Goal: Task Accomplishment & Management: Complete application form

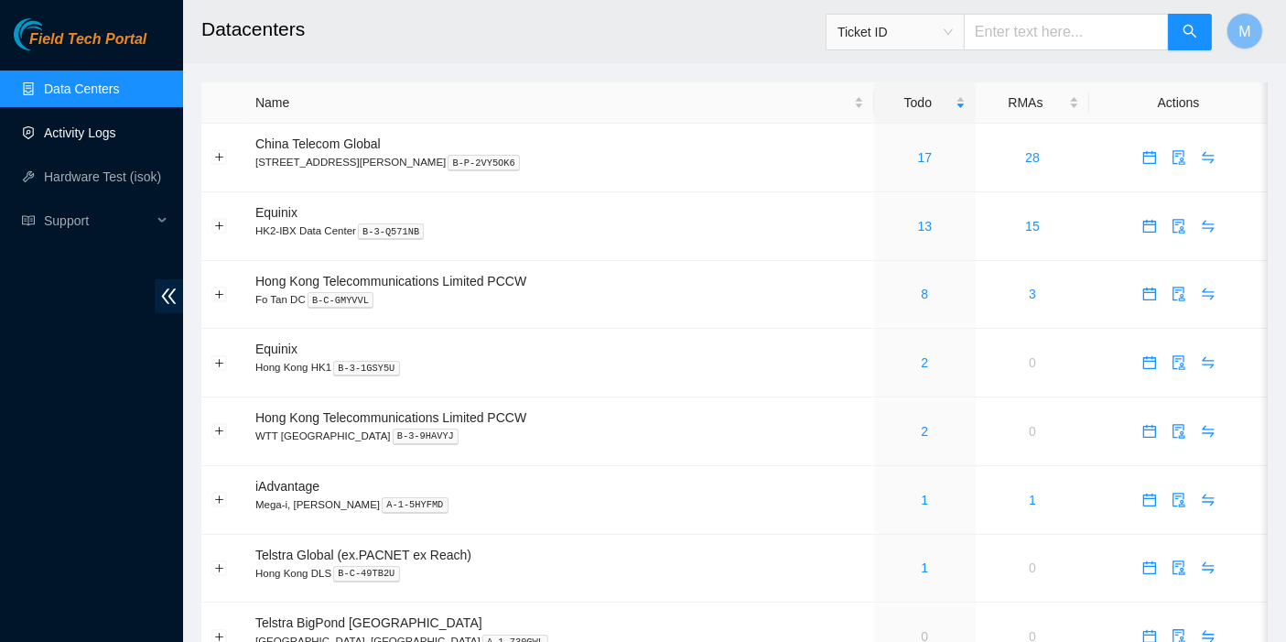
click at [92, 138] on link "Activity Logs" at bounding box center [80, 132] width 72 height 15
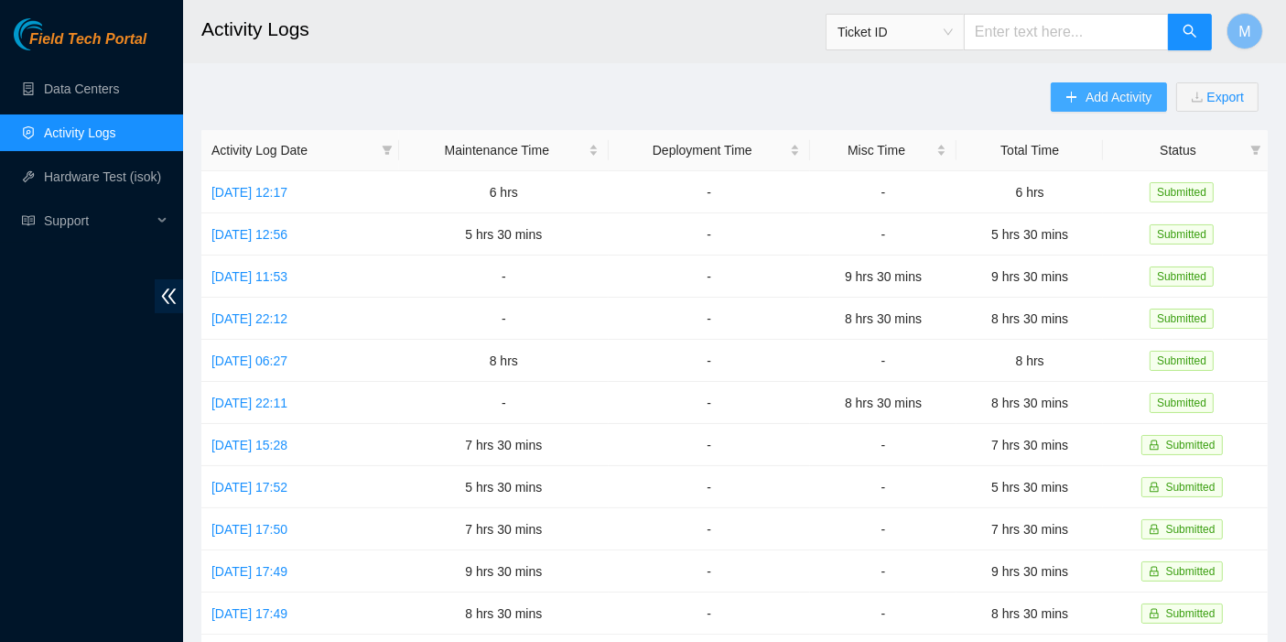
click at [1077, 87] on button "Add Activity" at bounding box center [1108, 96] width 115 height 29
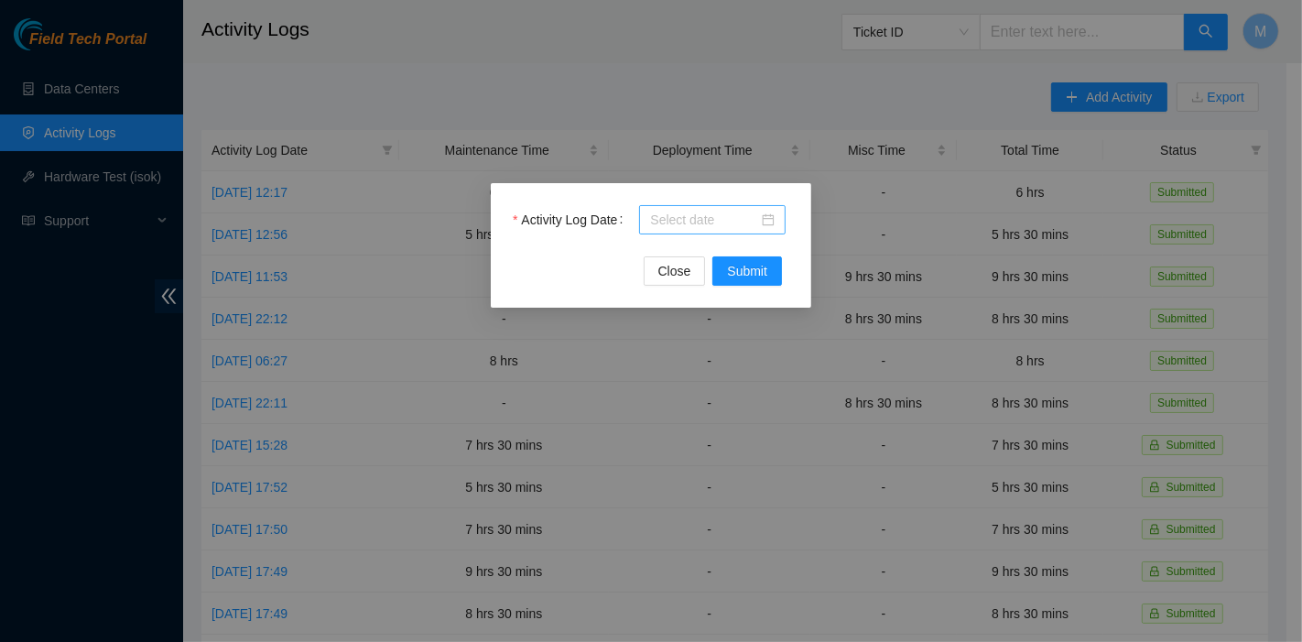
click at [685, 206] on div at bounding box center [712, 219] width 146 height 29
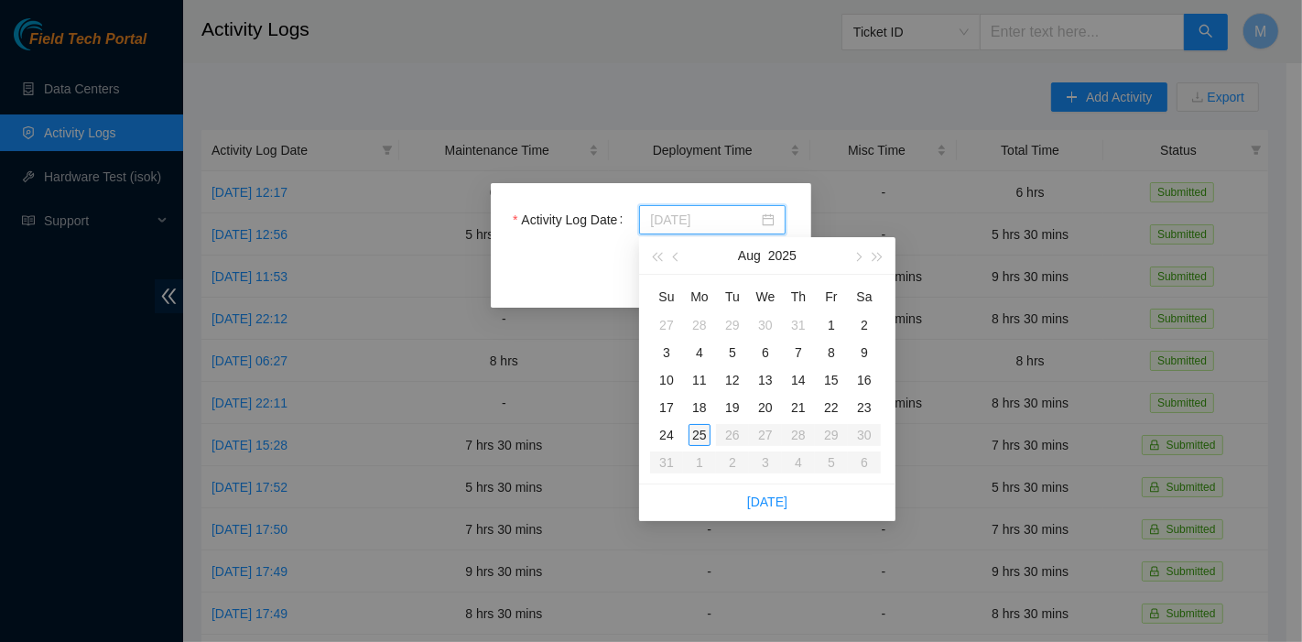
type input "2025-08-25"
click at [709, 432] on div "25" at bounding box center [699, 435] width 22 height 22
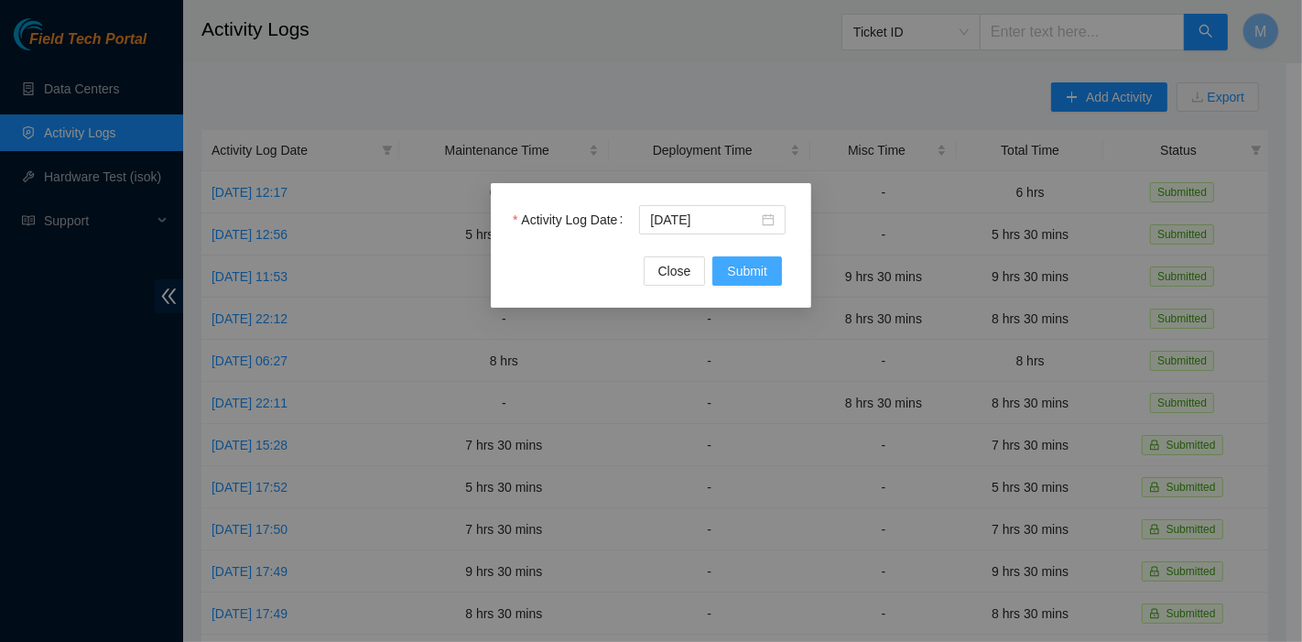
click at [737, 269] on span "Submit" at bounding box center [747, 271] width 40 height 20
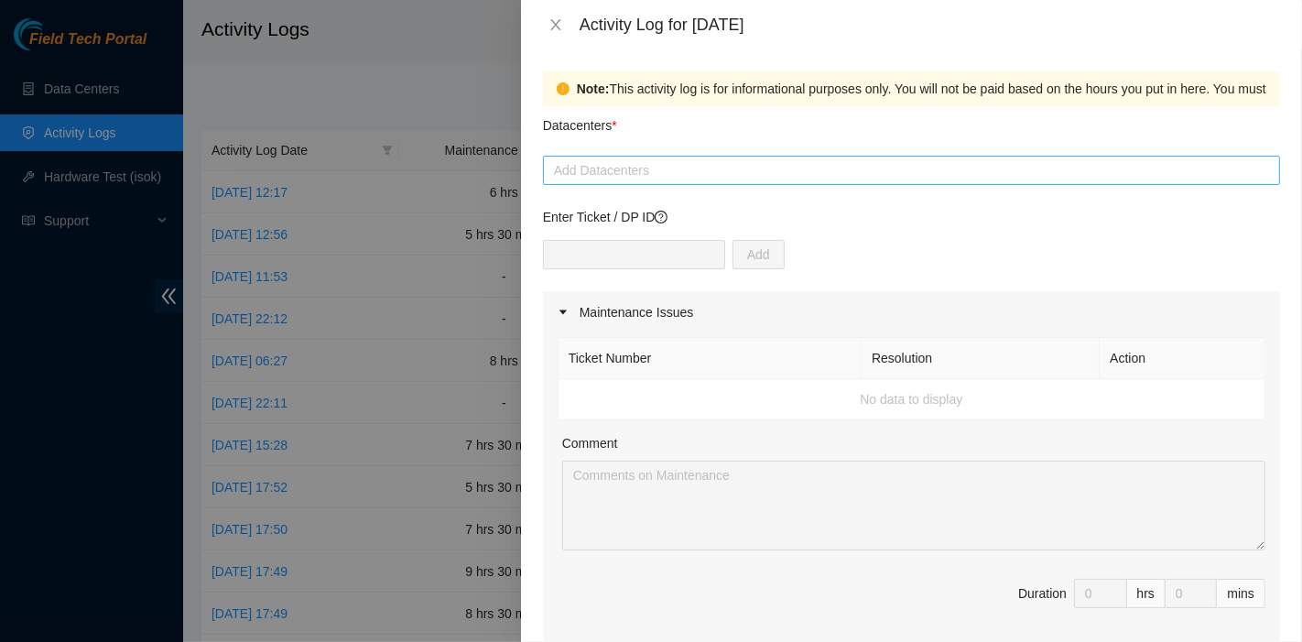
click at [650, 179] on div at bounding box center [911, 170] width 728 height 22
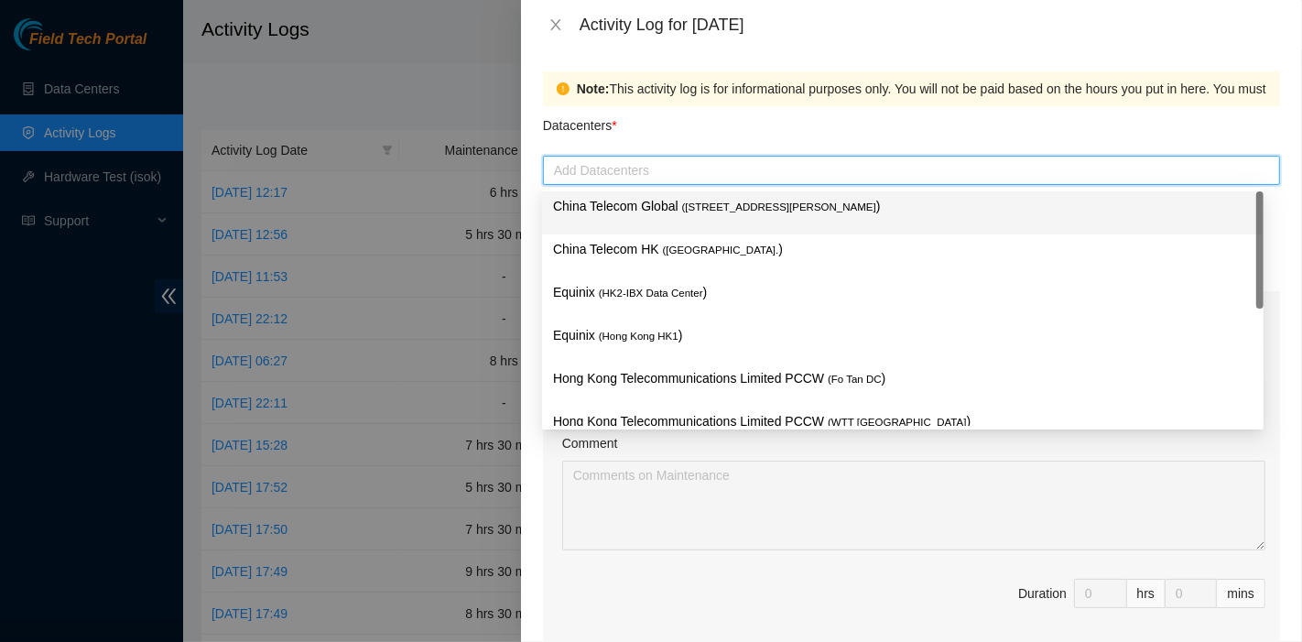
drag, startPoint x: 648, startPoint y: 208, endPoint x: 646, endPoint y: 217, distance: 9.3
click at [648, 208] on p "China Telecom Global ( Room B11, 2/F, 18 Chun Yat Street, TKO , Hong Kong )" at bounding box center [902, 206] width 699 height 21
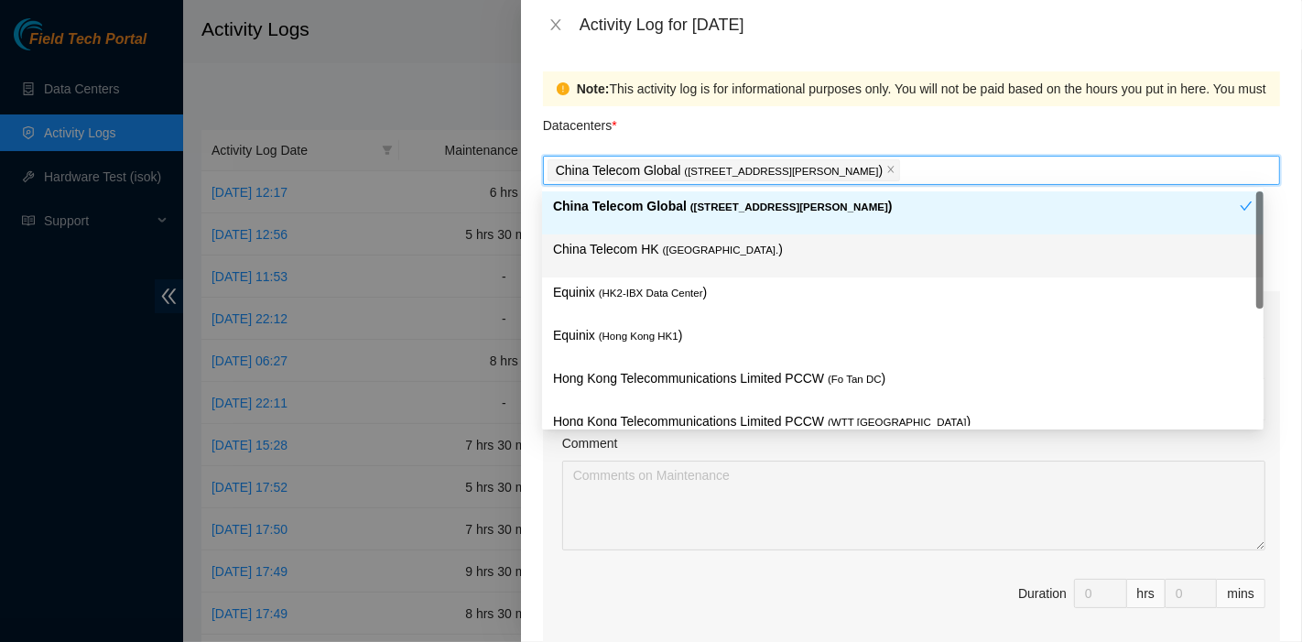
click at [647, 239] on p "China Telecom HK ( Hong Kong. )" at bounding box center [902, 249] width 699 height 21
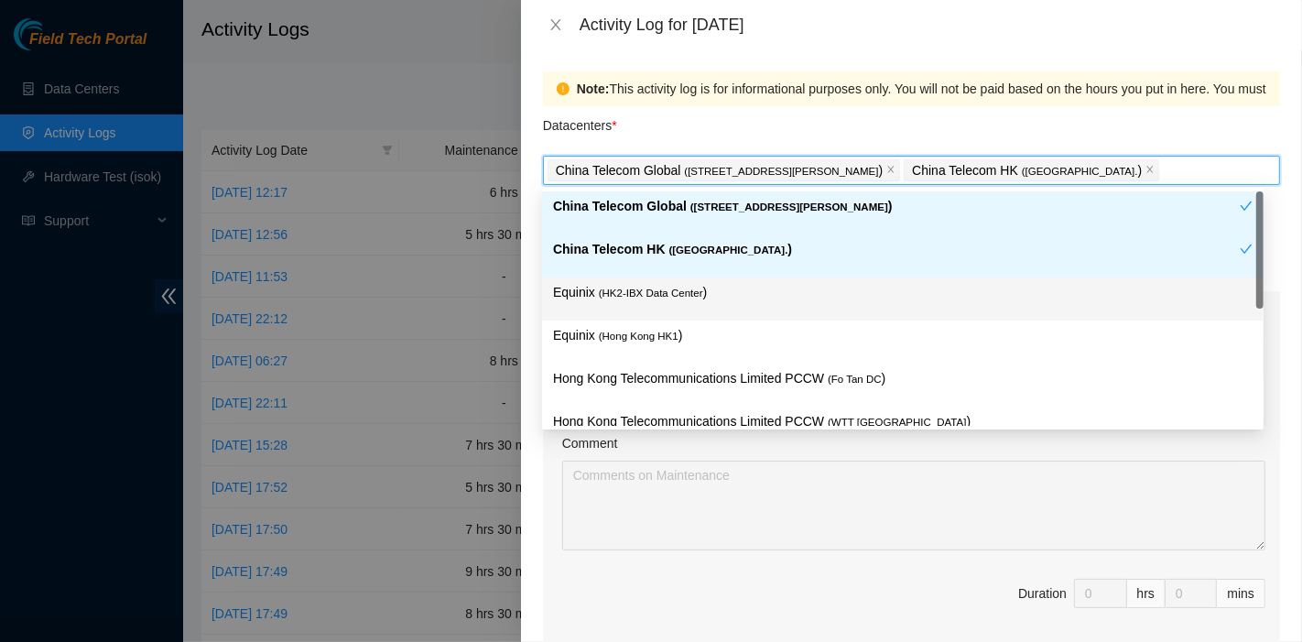
click at [650, 298] on span "( HK2-IBX Data Center" at bounding box center [651, 292] width 104 height 11
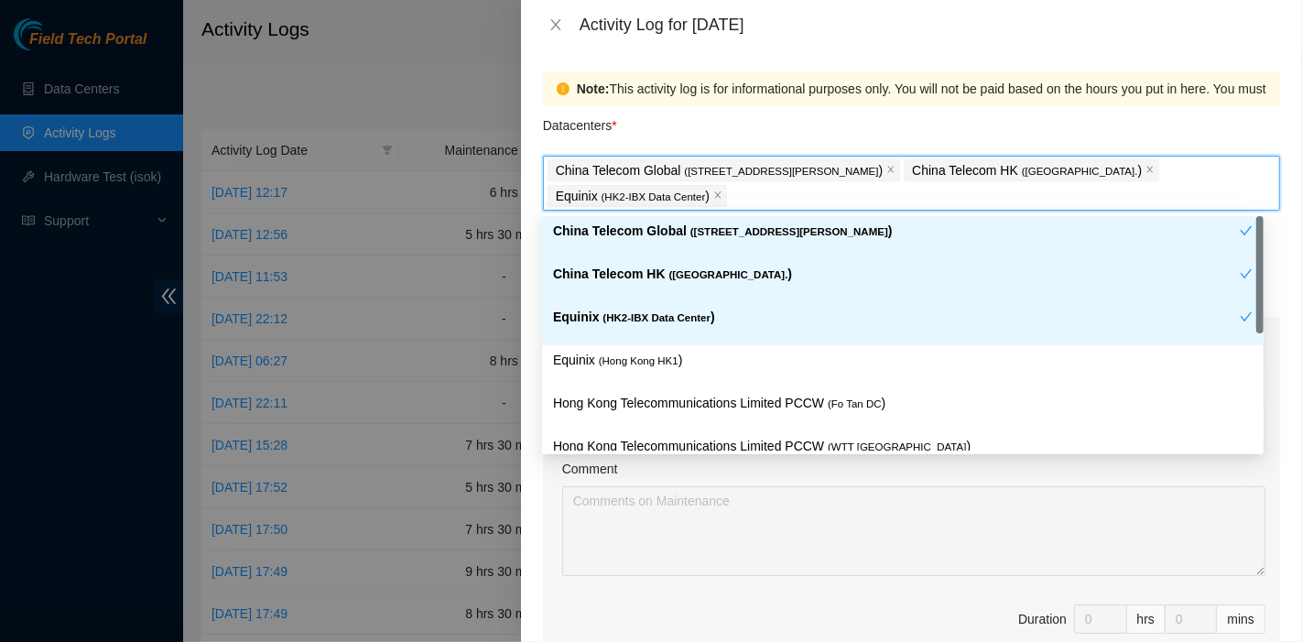
click at [727, 105] on div "Note: This activity log is for informational purposes only. You will not be pai…" at bounding box center [911, 88] width 737 height 35
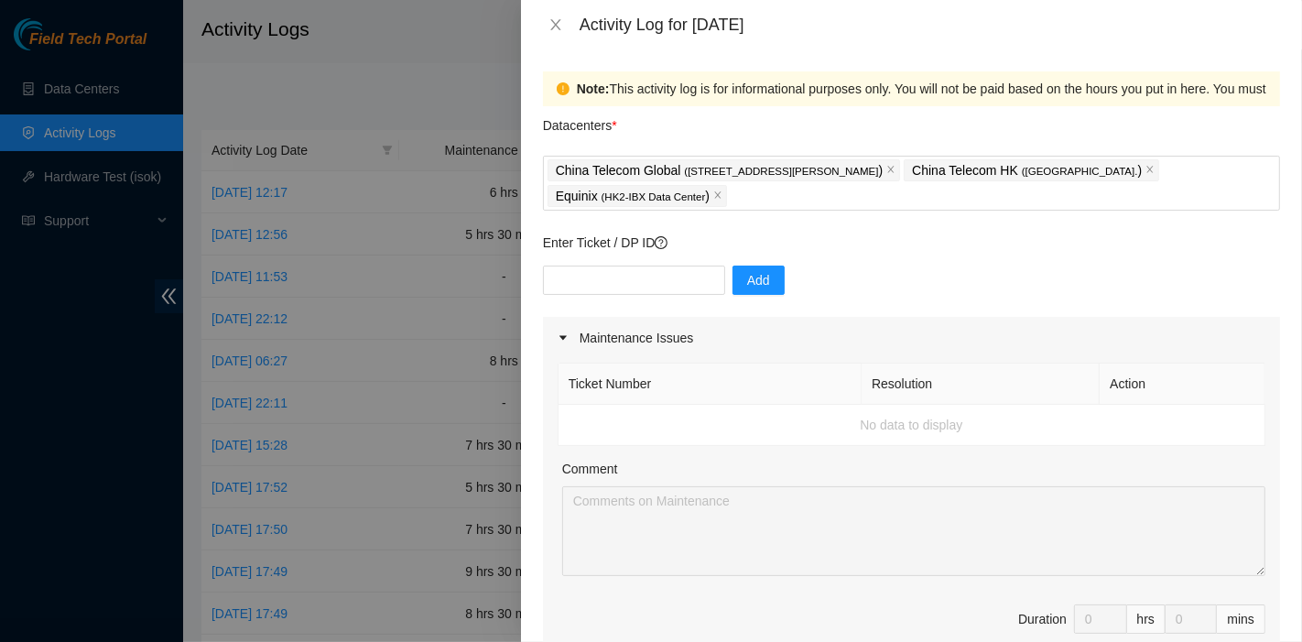
click at [728, 121] on div "Datacenters *" at bounding box center [911, 130] width 737 height 49
drag, startPoint x: 1137, startPoint y: 274, endPoint x: 930, endPoint y: 297, distance: 208.2
click at [1137, 273] on div "Add" at bounding box center [911, 291] width 737 height 51
drag, startPoint x: 651, startPoint y: 283, endPoint x: 669, endPoint y: 284, distance: 18.3
click at [651, 283] on input "text" at bounding box center [634, 280] width 182 height 29
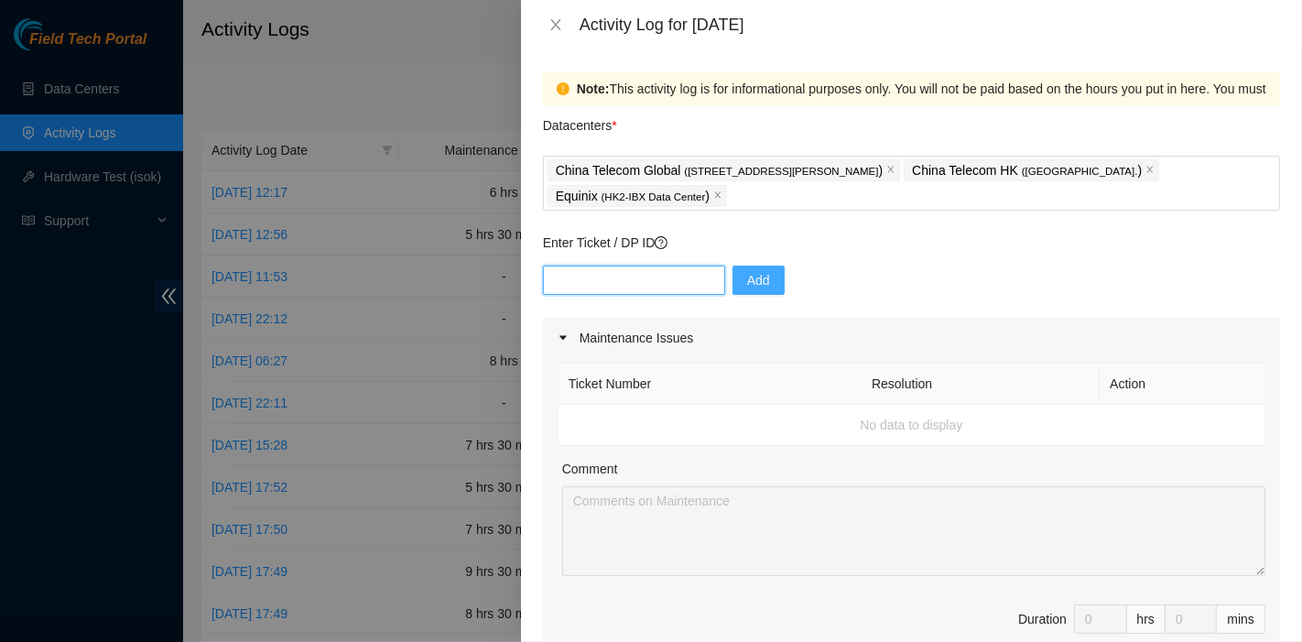
paste input "B-V-5RIHB1K"
type input "B-V-5RIHB1K"
click at [747, 275] on span "Add" at bounding box center [758, 280] width 23 height 20
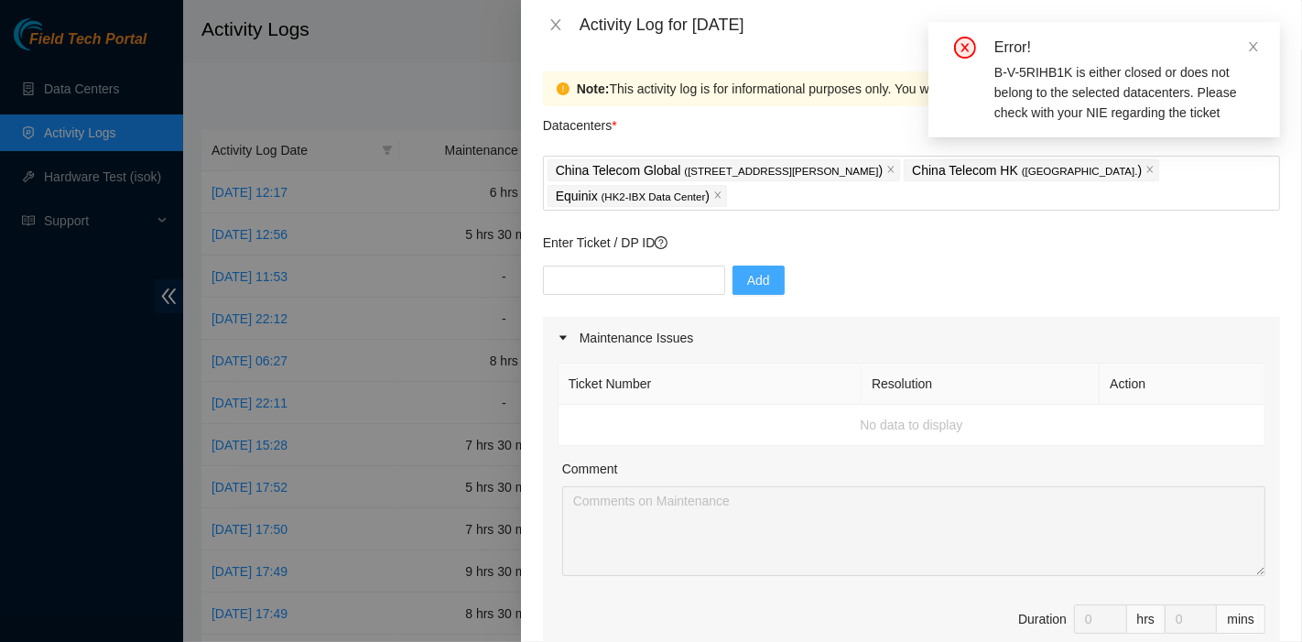
click at [1242, 279] on div "Add" at bounding box center [911, 291] width 737 height 51
click at [645, 295] on div "Add" at bounding box center [911, 291] width 737 height 51
click at [645, 292] on input "text" at bounding box center [634, 280] width 182 height 29
paste input "B-W-12ATRFY"
type input "B-W-12ATRFY"
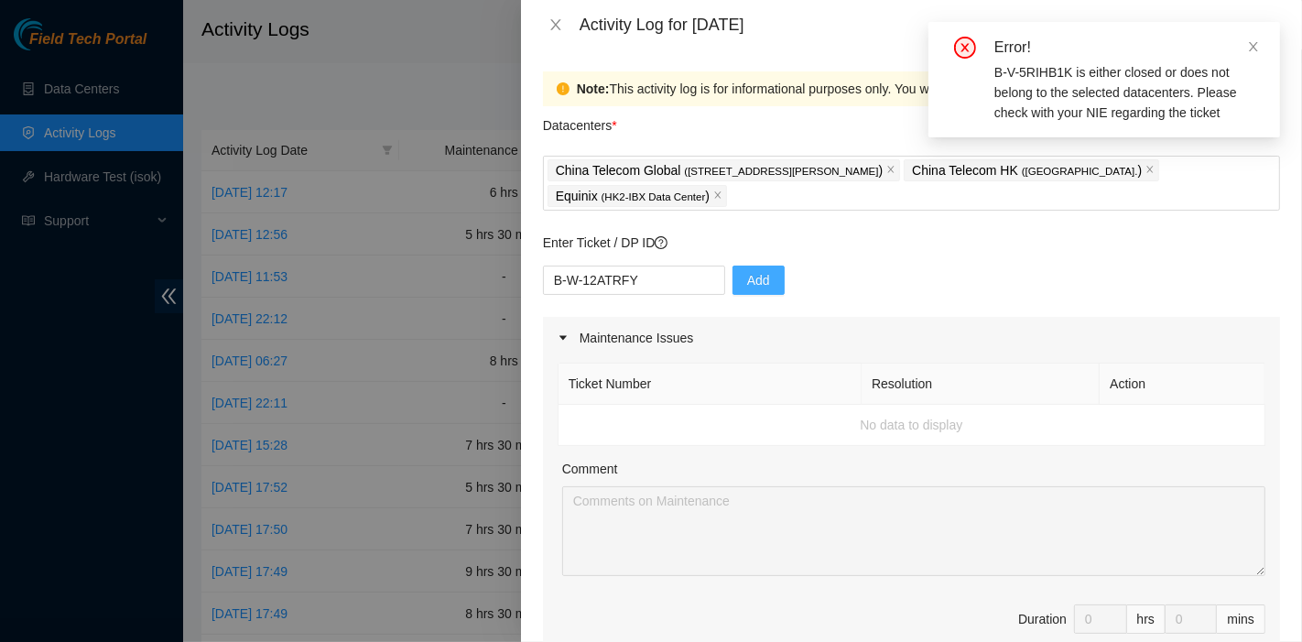
click at [732, 281] on button "Add" at bounding box center [758, 280] width 52 height 29
click at [1251, 48] on icon "close" at bounding box center [1253, 46] width 13 height 13
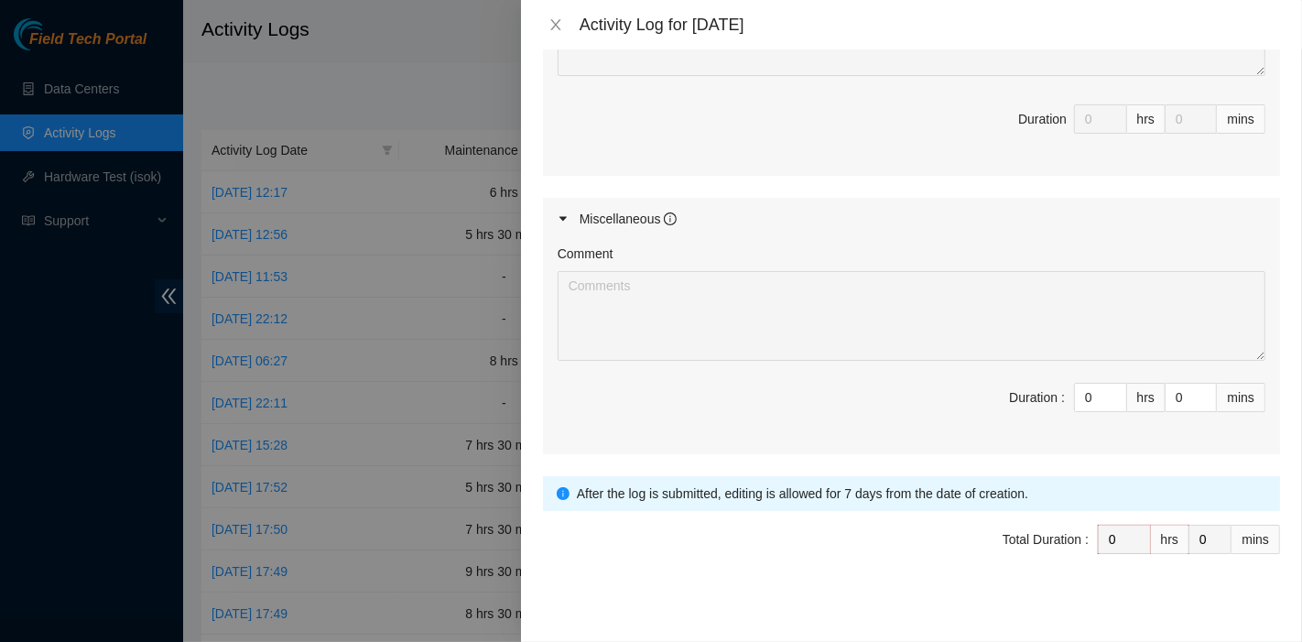
scroll to position [888, 0]
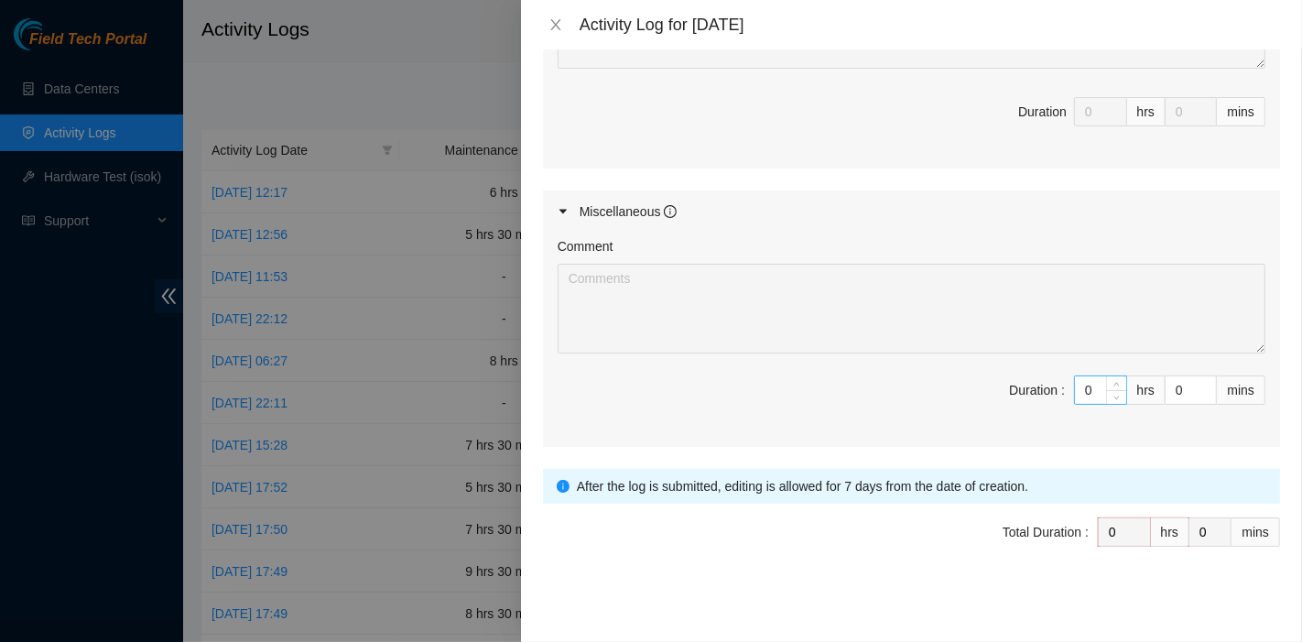
drag, startPoint x: 1093, startPoint y: 391, endPoint x: 1082, endPoint y: 386, distance: 11.9
click at [1082, 386] on div "0" at bounding box center [1100, 389] width 53 height 29
drag, startPoint x: 1077, startPoint y: 384, endPoint x: 1022, endPoint y: 385, distance: 55.0
click at [1022, 385] on span "Duration : 0 hrs 0 mins" at bounding box center [912, 400] width 708 height 51
type input "7"
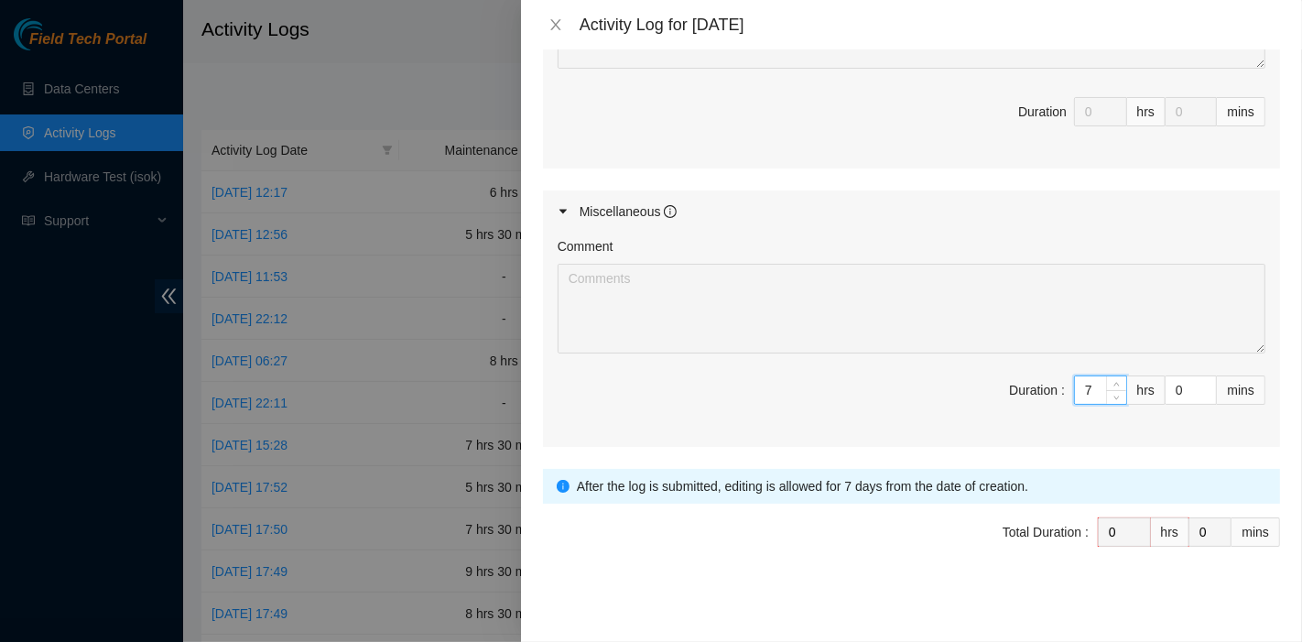
type input "7"
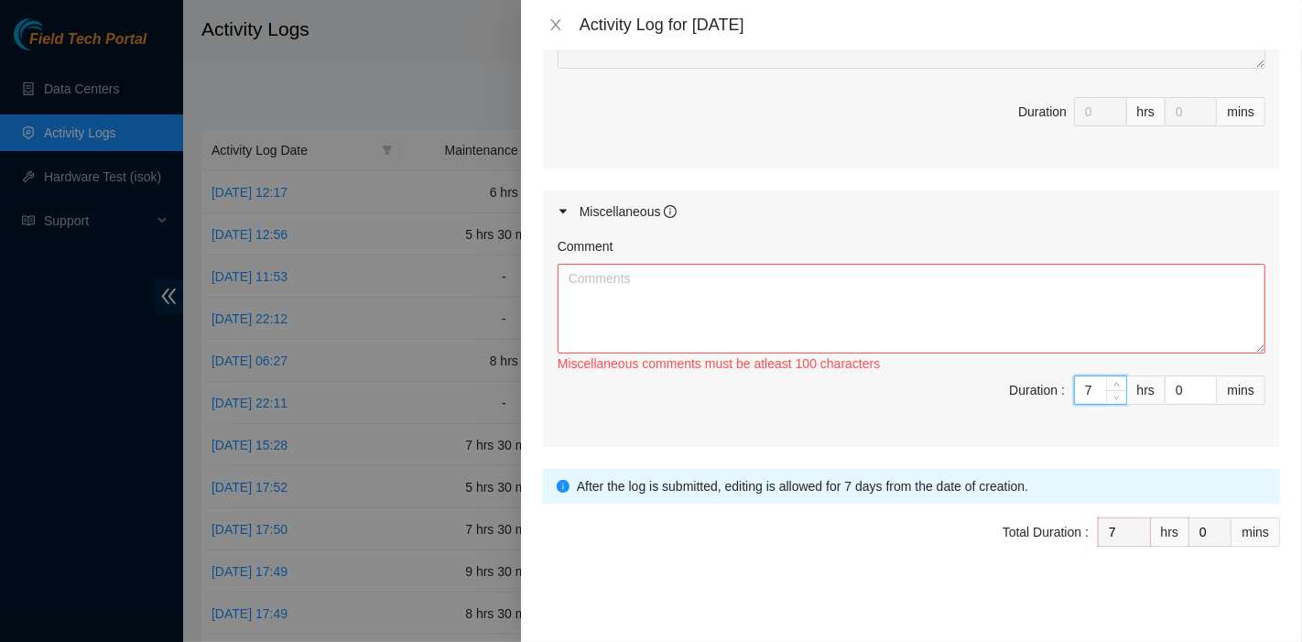
type input "7"
click at [1068, 312] on textarea "Comment" at bounding box center [912, 309] width 708 height 90
paste textarea "B-V-5TSEEMS B-V-5TRFUR2 Tracking - 473665207560 B-V-5TTQTJ6 B-V-5TTQTIX B-V-5RI…"
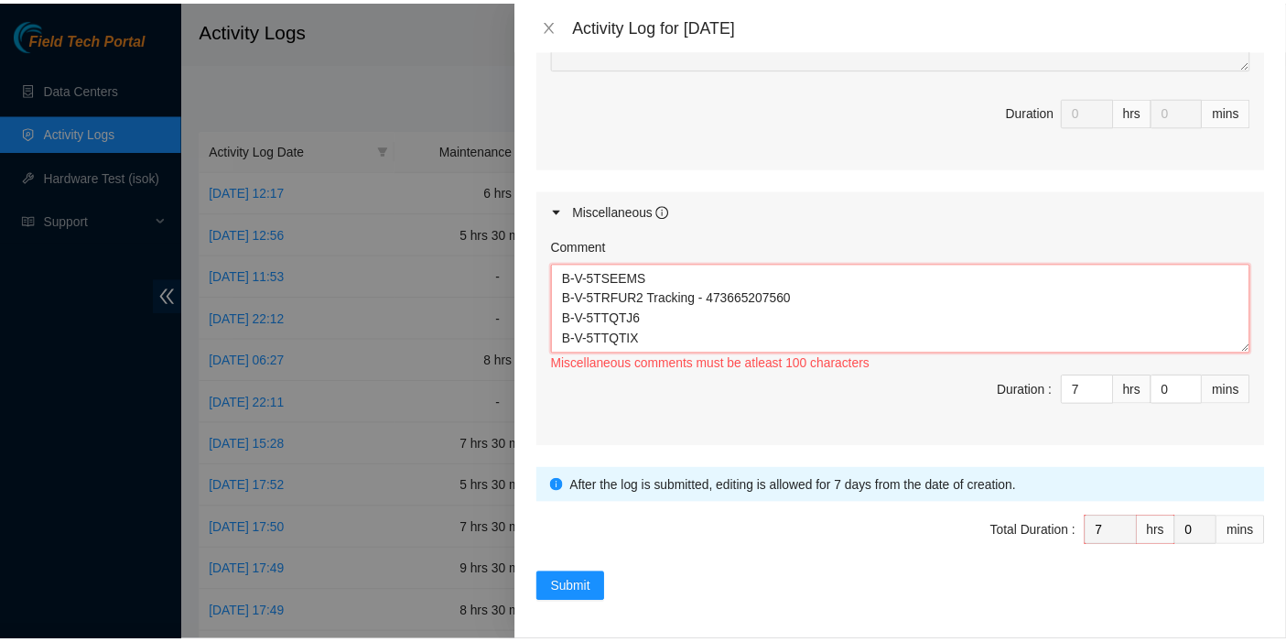
scroll to position [136, 0]
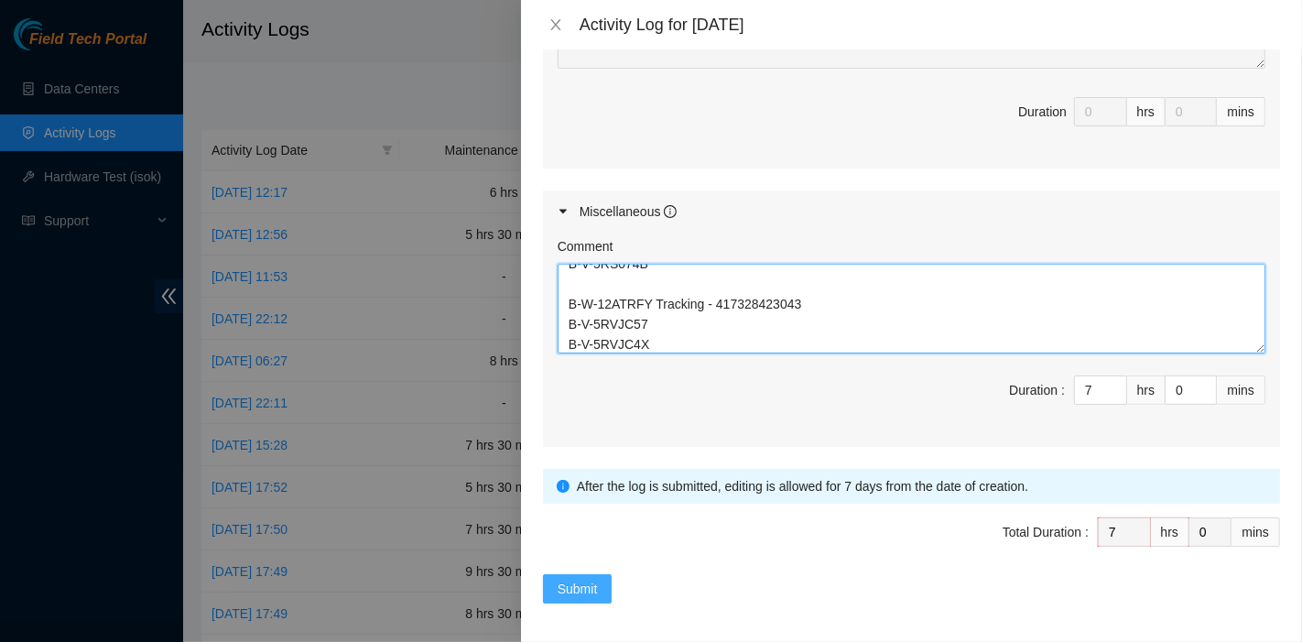
type textarea "B-V-5TSEEMS B-V-5TRFUR2 Tracking - 473665207560 B-V-5TTQTJ6 B-V-5TTQTIX B-V-5RI…"
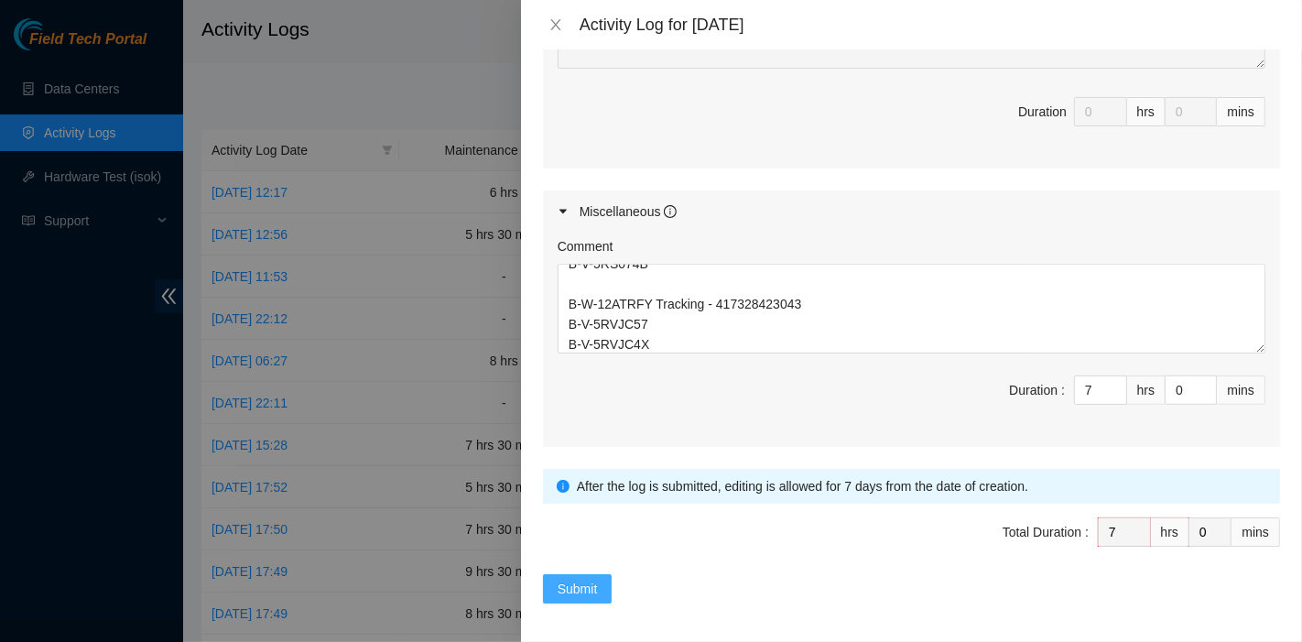
click at [599, 577] on button "Submit" at bounding box center [578, 588] width 70 height 29
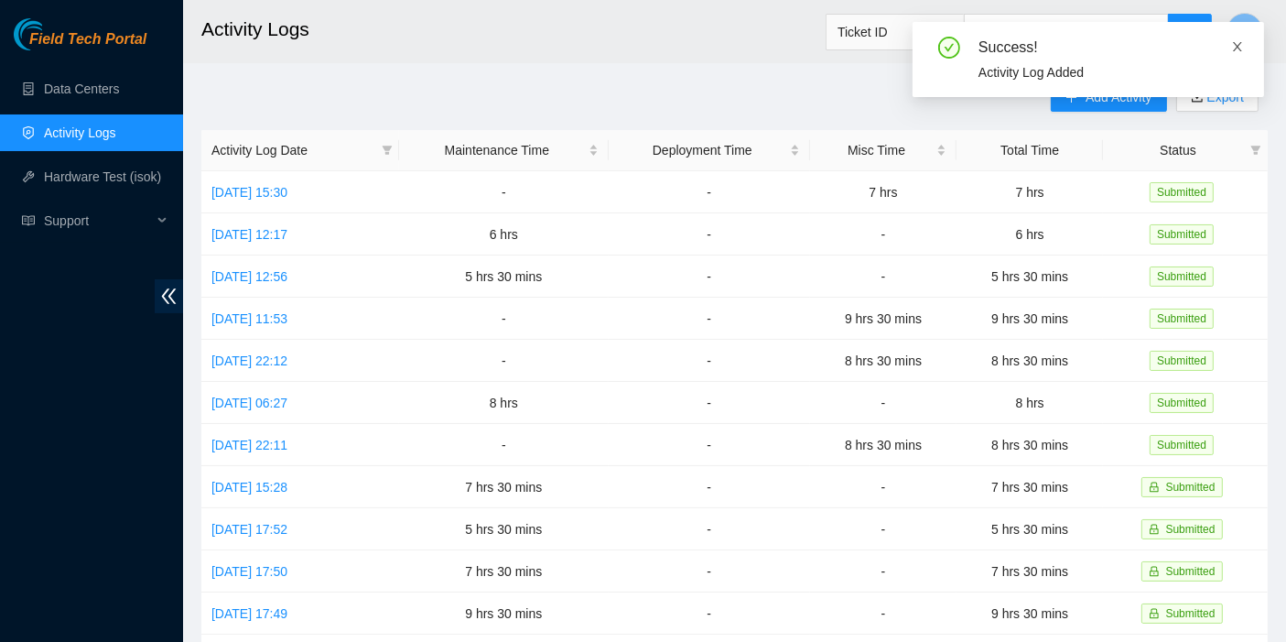
click at [1239, 39] on span at bounding box center [1237, 46] width 13 height 15
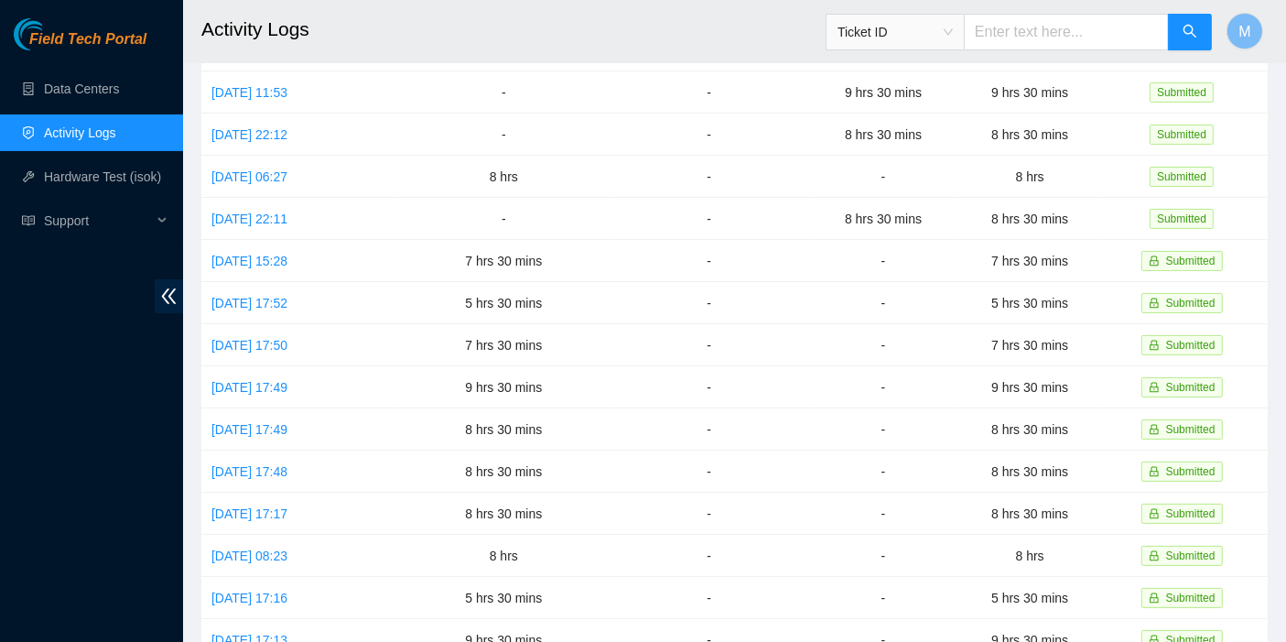
scroll to position [0, 0]
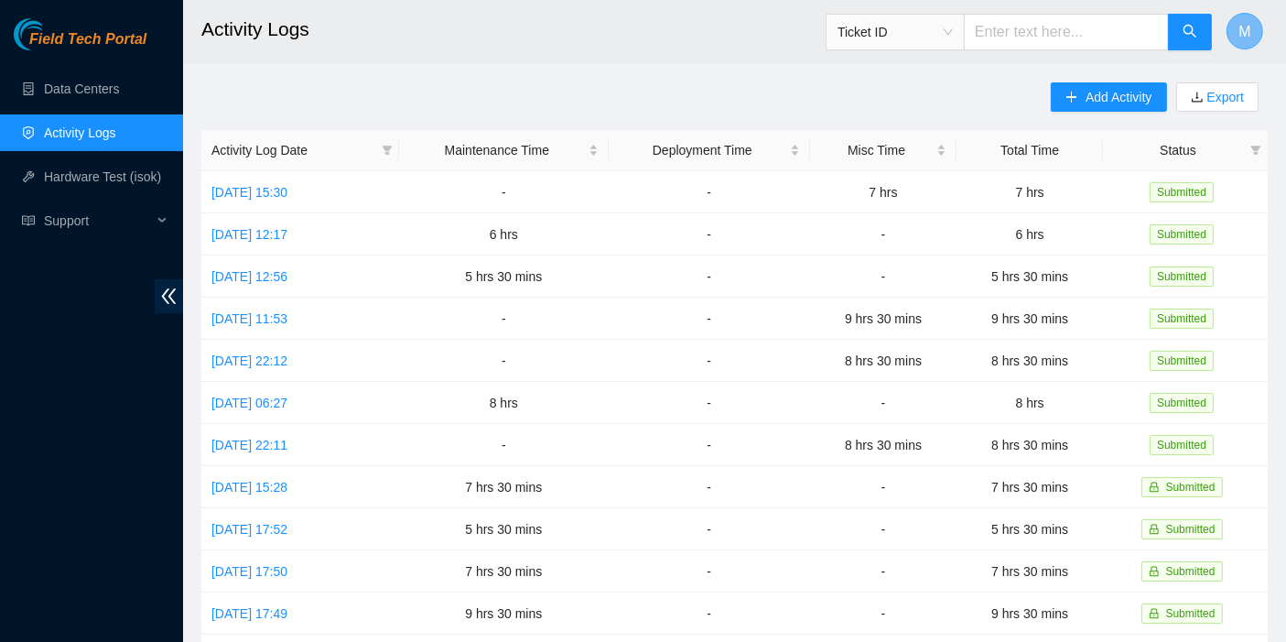
click at [1261, 28] on button "M" at bounding box center [1245, 31] width 37 height 37
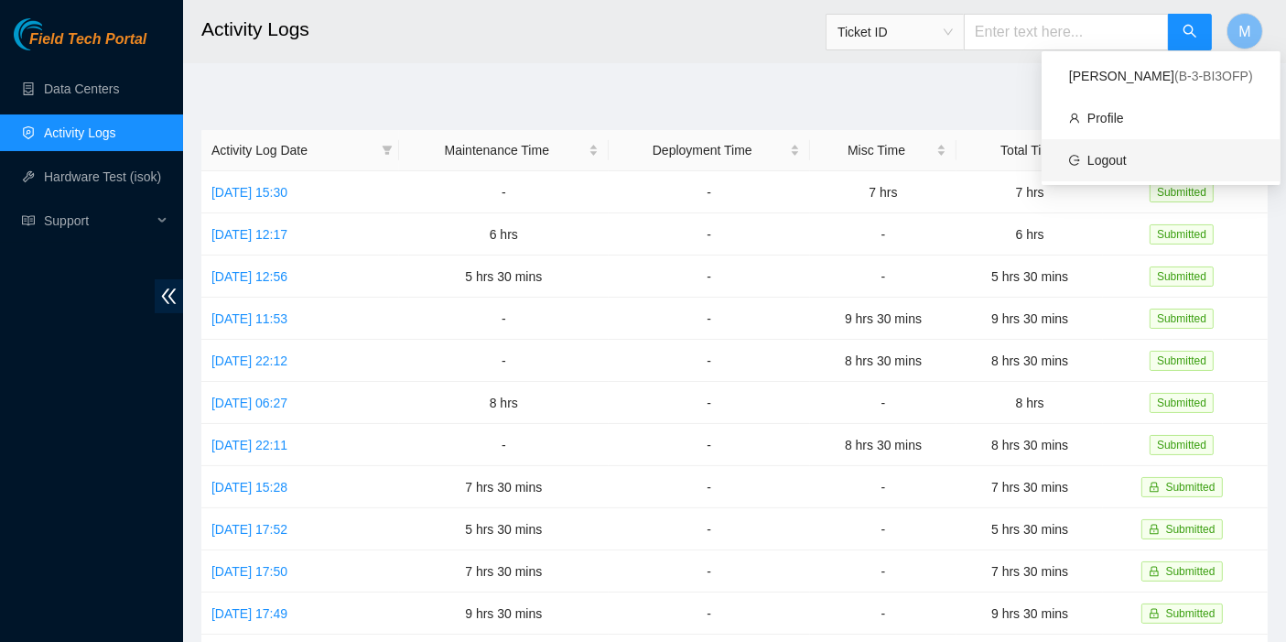
click at [1118, 153] on link "Logout" at bounding box center [1107, 160] width 39 height 15
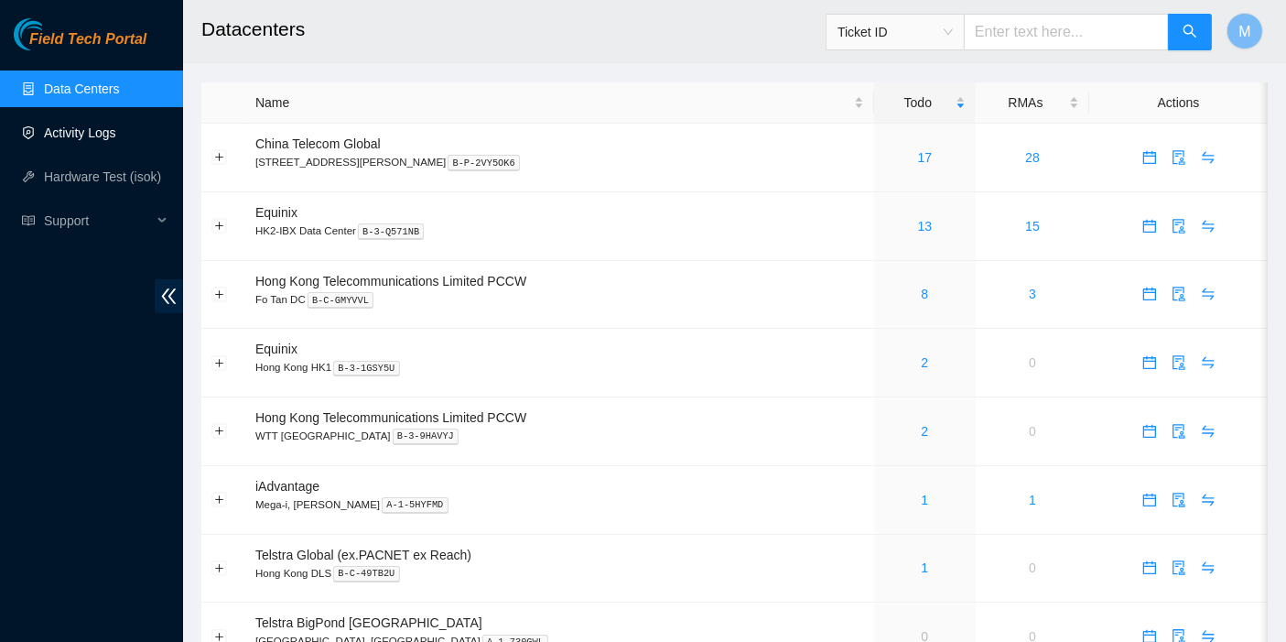
click at [92, 140] on link "Activity Logs" at bounding box center [80, 132] width 72 height 15
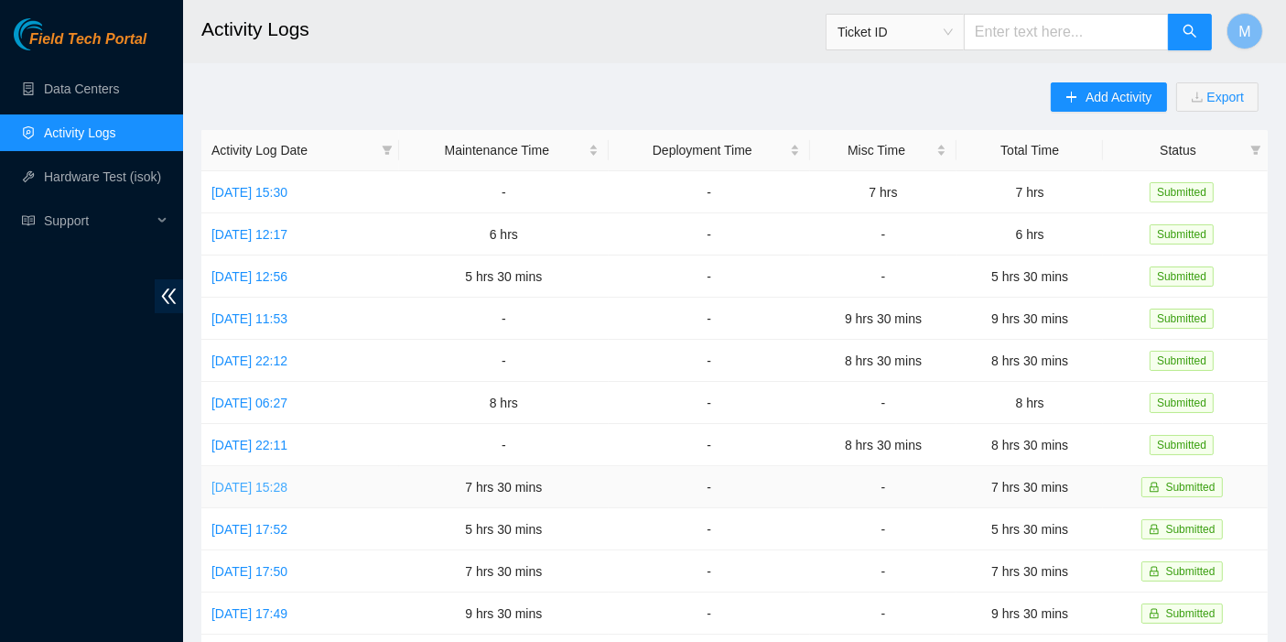
click at [279, 480] on link "[DATE] 15:28" at bounding box center [249, 487] width 76 height 15
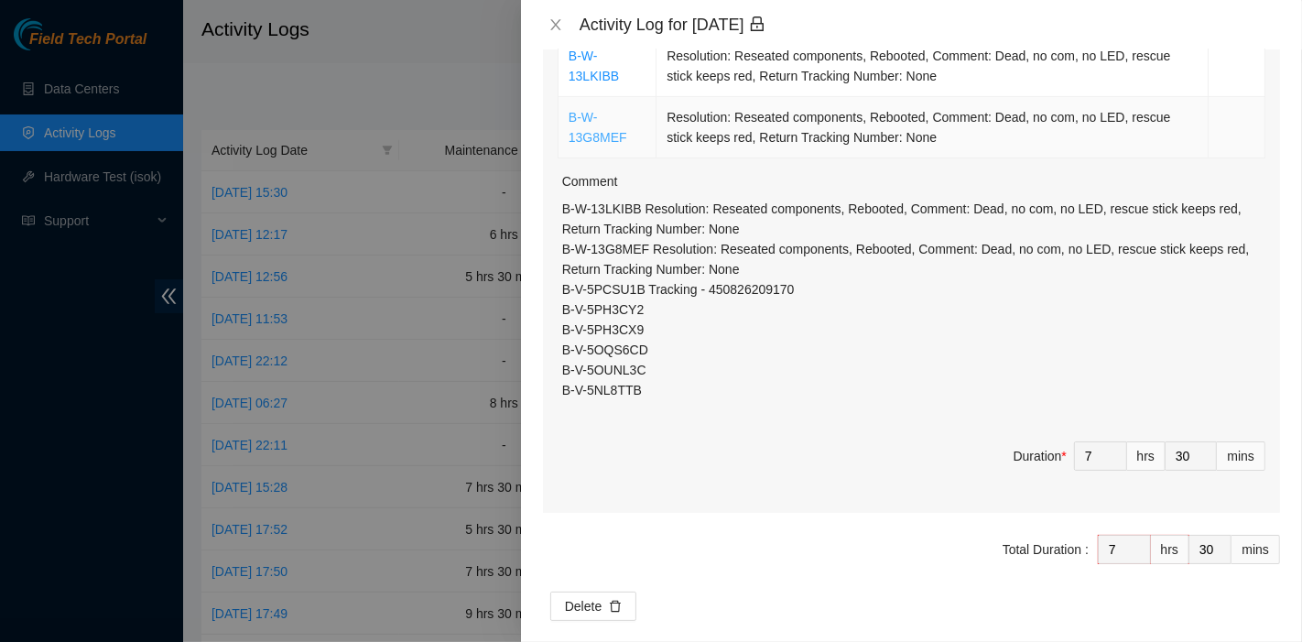
scroll to position [385, 0]
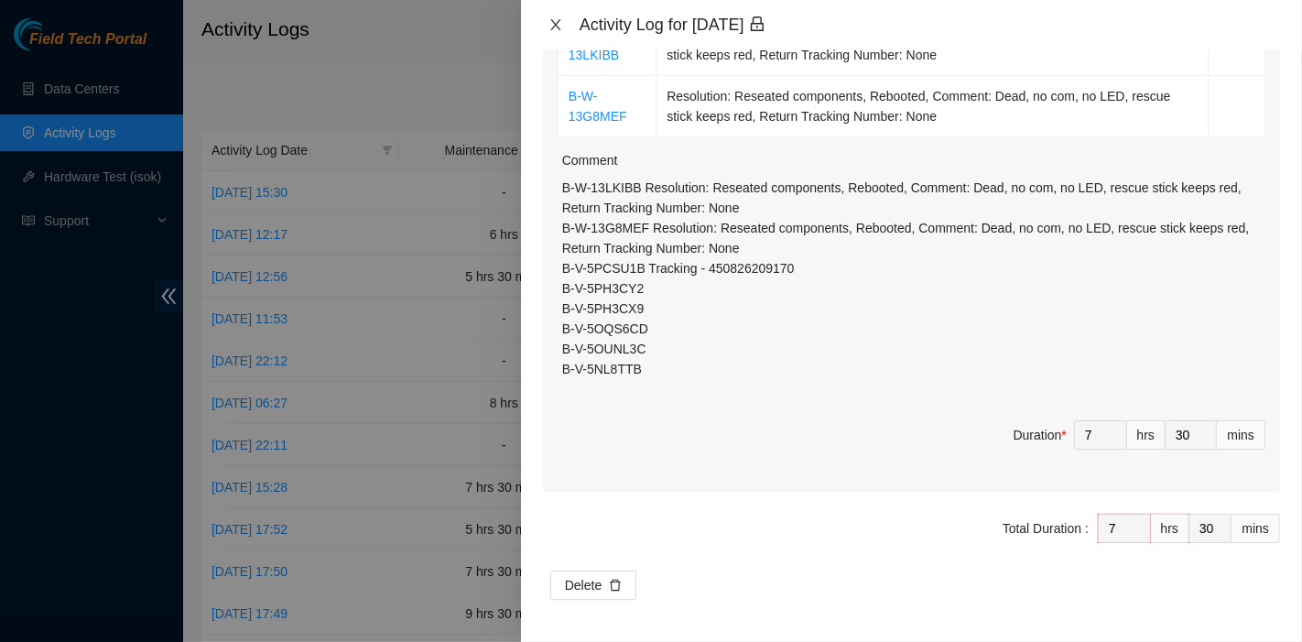
click at [552, 30] on icon "close" at bounding box center [555, 24] width 15 height 15
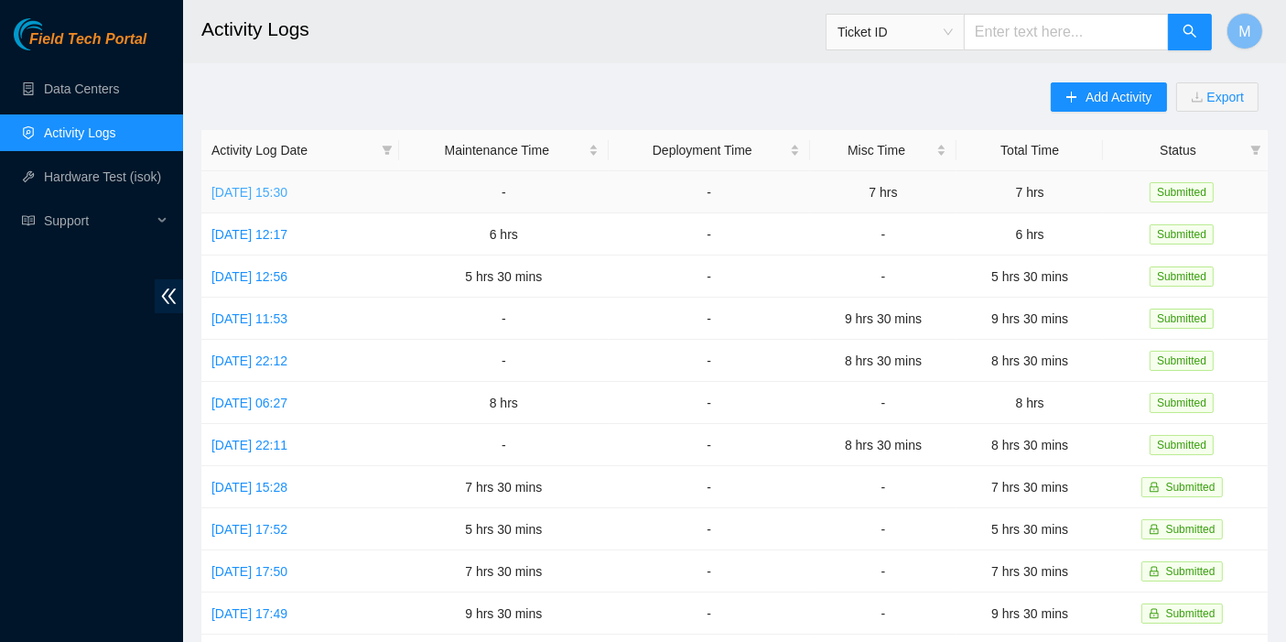
click at [287, 190] on link "[DATE] 15:30" at bounding box center [249, 192] width 76 height 15
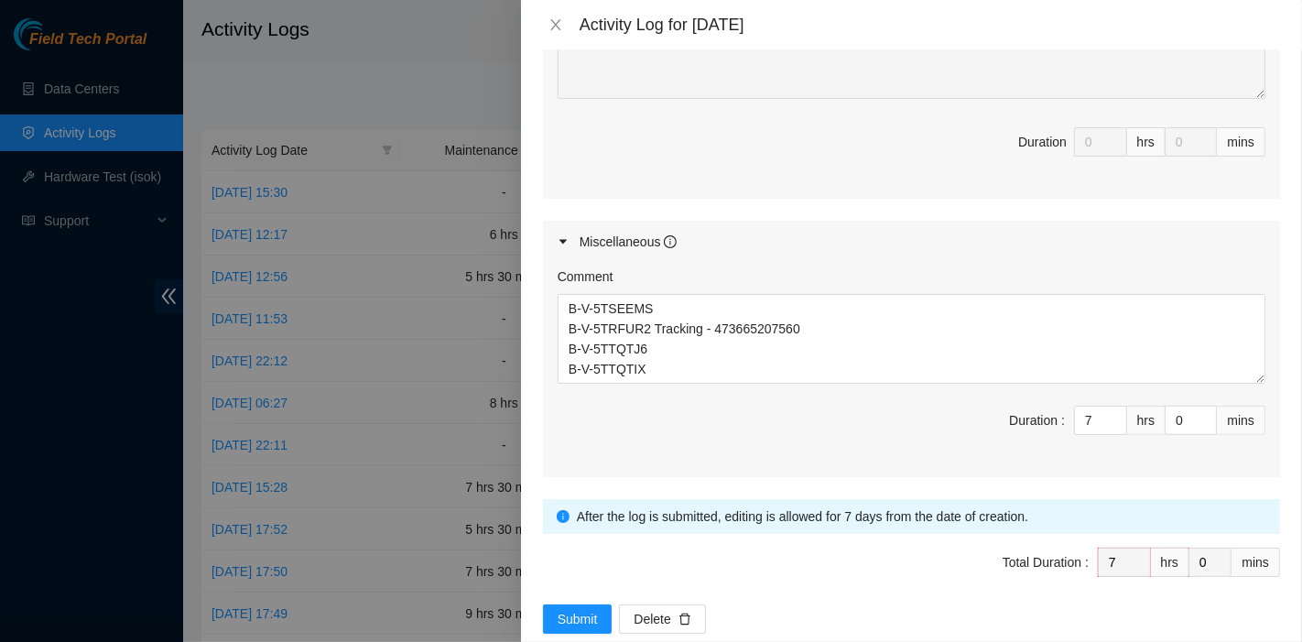
scroll to position [888, 0]
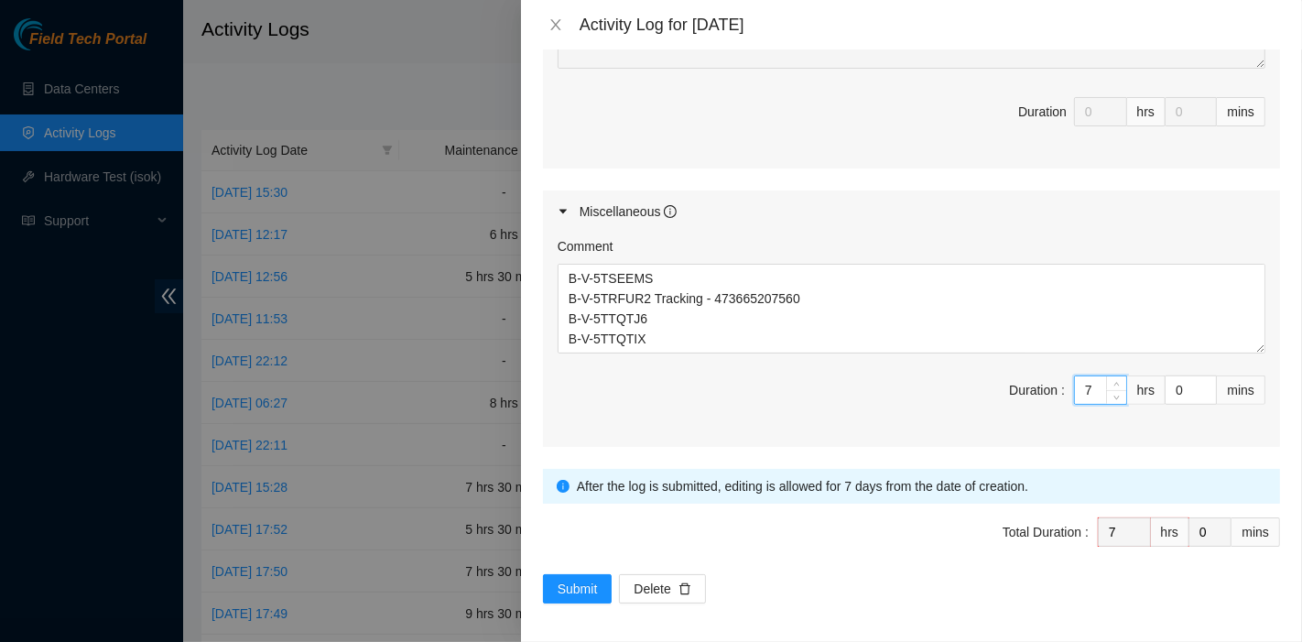
drag, startPoint x: 1080, startPoint y: 384, endPoint x: 1024, endPoint y: 385, distance: 56.8
click at [1024, 385] on span "Duration : 7 hrs 0 mins" at bounding box center [912, 400] width 708 height 51
type input "8"
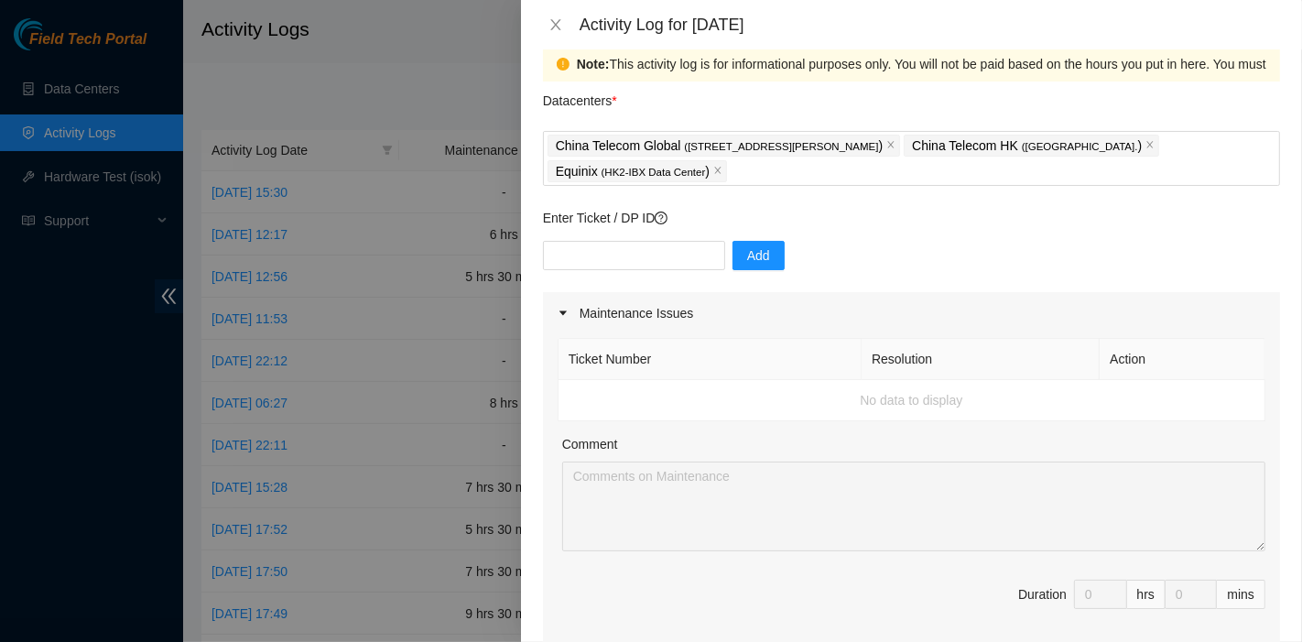
scroll to position [0, 0]
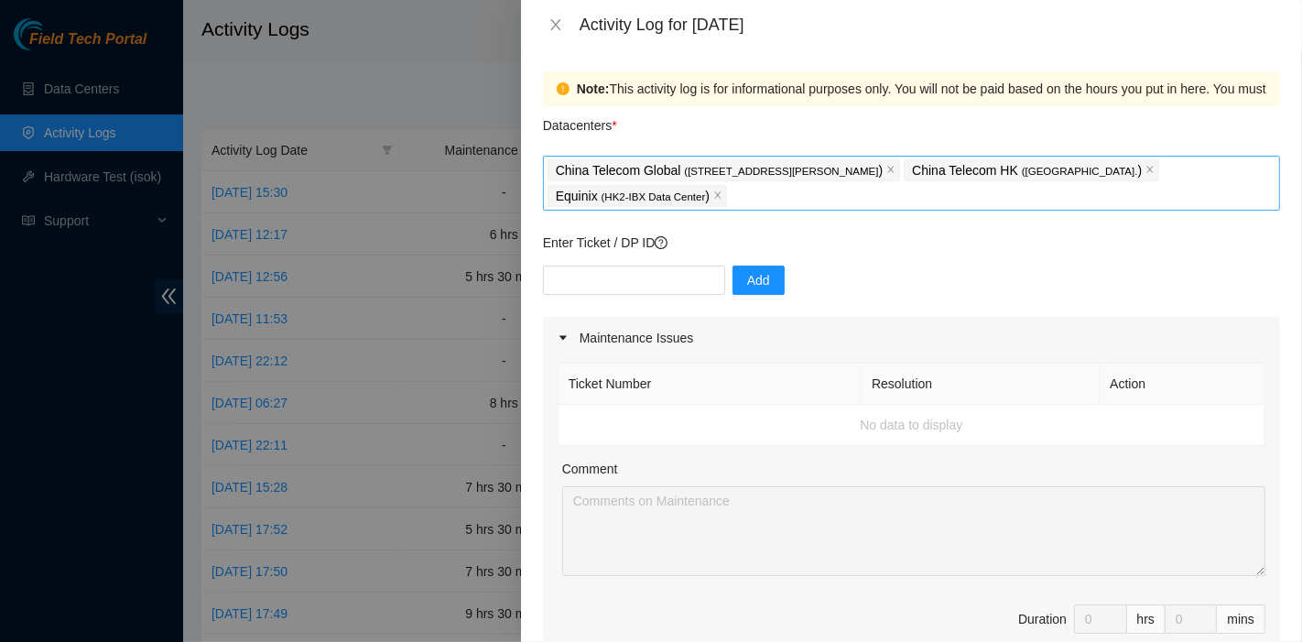
click at [827, 207] on div "China Telecom Global ( [STREET_ADDRESS][PERSON_NAME] Telecom HK ( [GEOGRAPHIC_D…" at bounding box center [911, 182] width 728 height 51
type input "8"
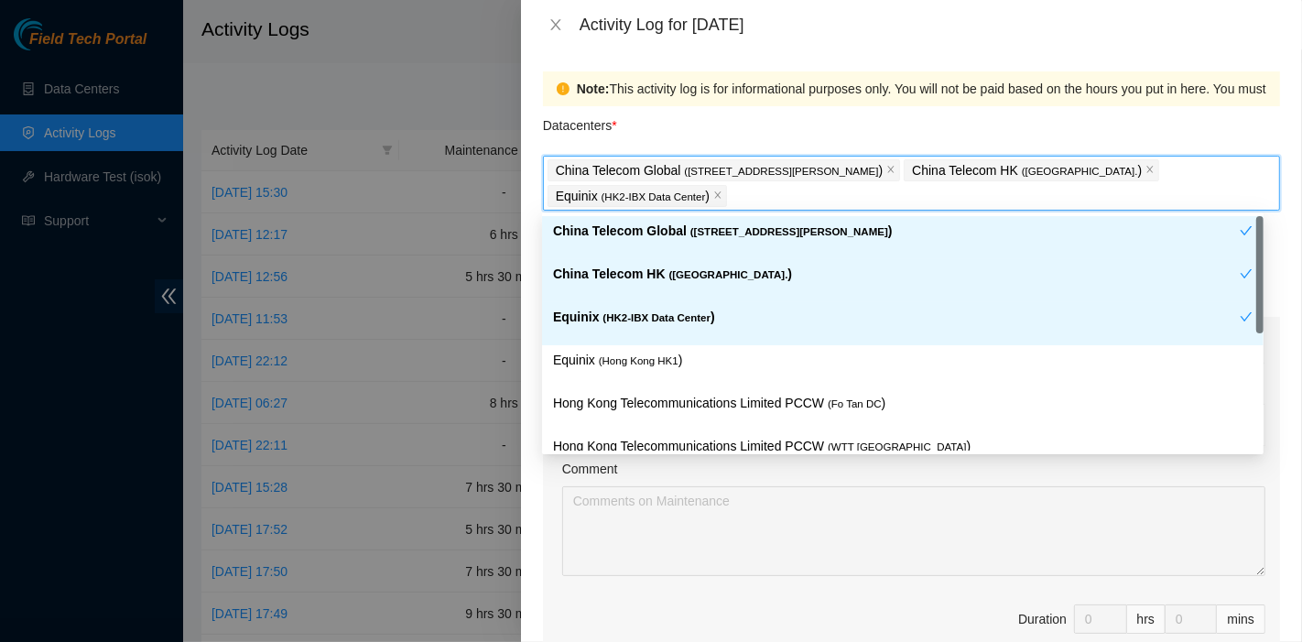
click at [700, 357] on p "Equinix ( [GEOGRAPHIC_DATA] HK1 )" at bounding box center [902, 360] width 699 height 21
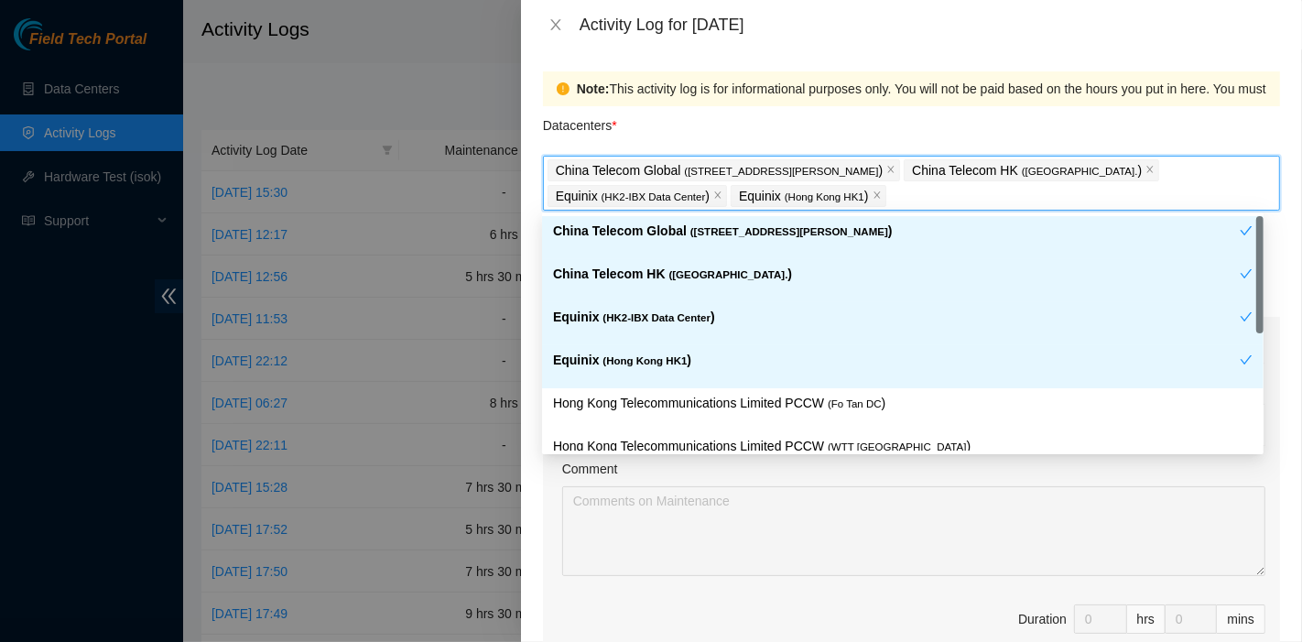
click at [707, 394] on p "Hong Kong Telecommunications Limited PCCW ( Fo Tan DC )" at bounding box center [902, 403] width 699 height 21
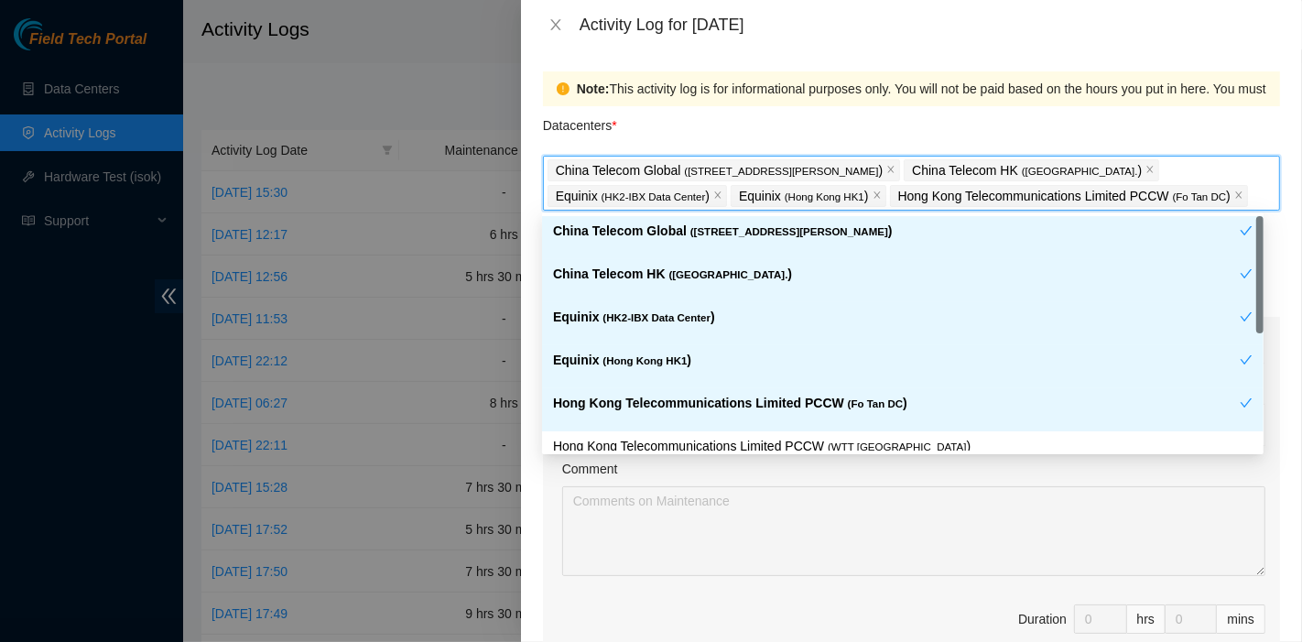
click at [776, 439] on p "Hong Kong Telecommunications Limited PCCW ( WTT [GEOGRAPHIC_DATA] )" at bounding box center [902, 446] width 699 height 21
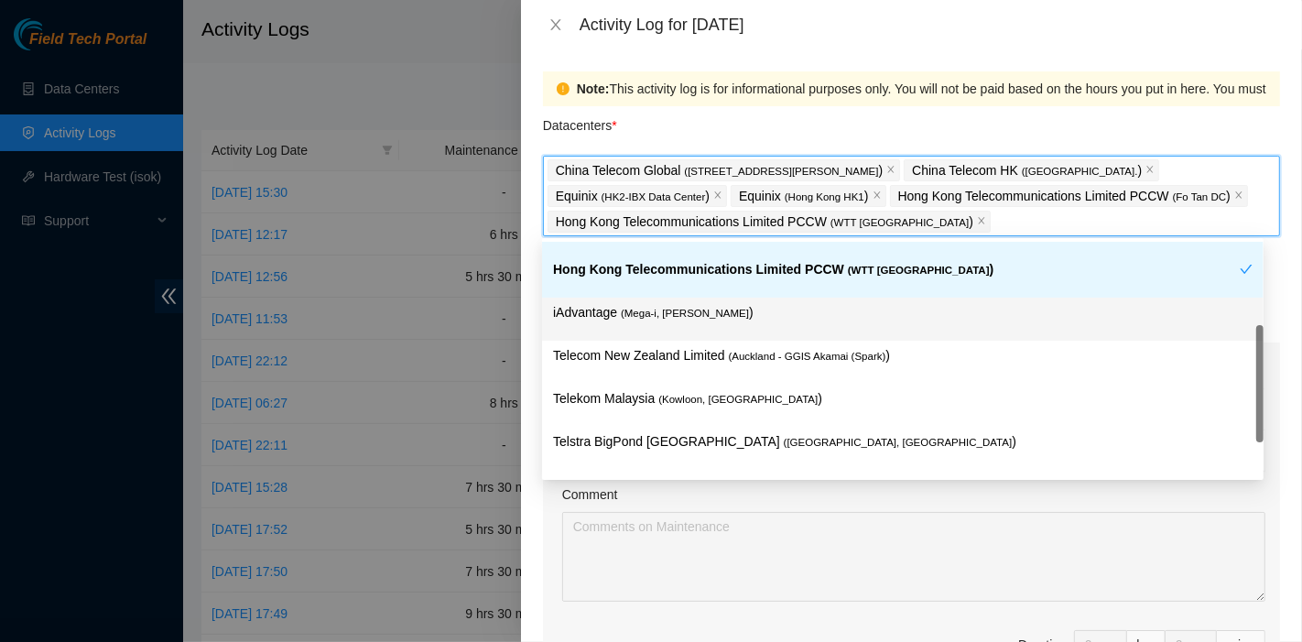
click at [761, 307] on p "iAdvantage ( Mega-i, Chai Wan )" at bounding box center [902, 312] width 699 height 21
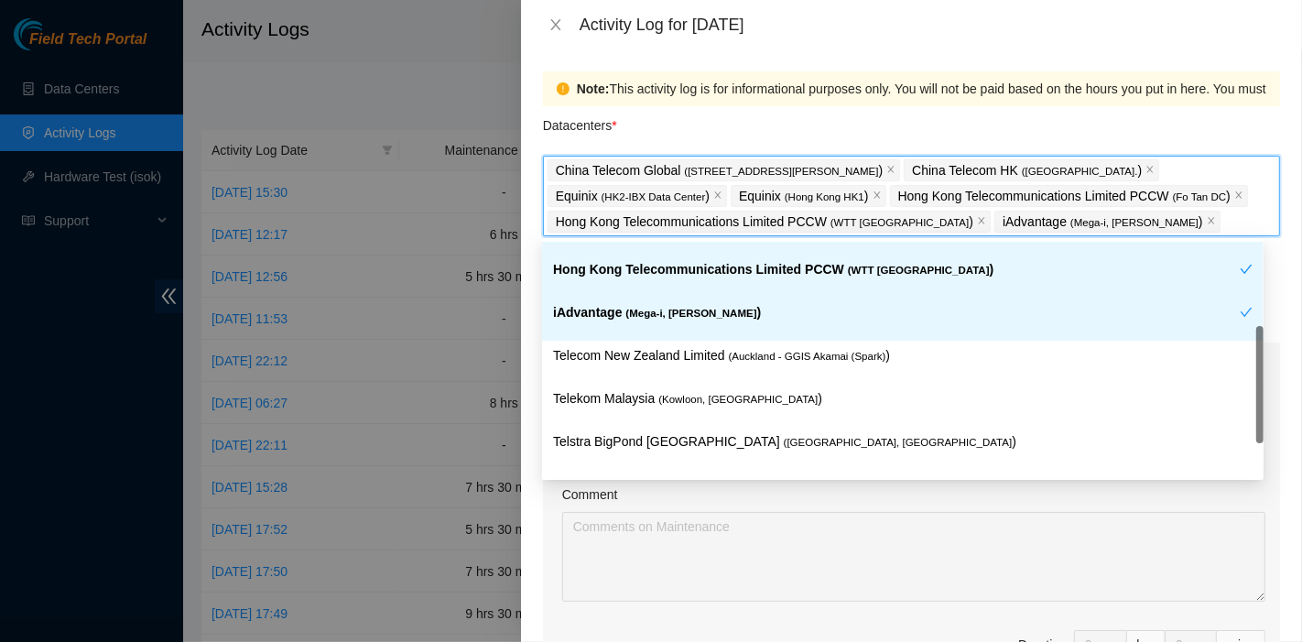
scroll to position [203, 0]
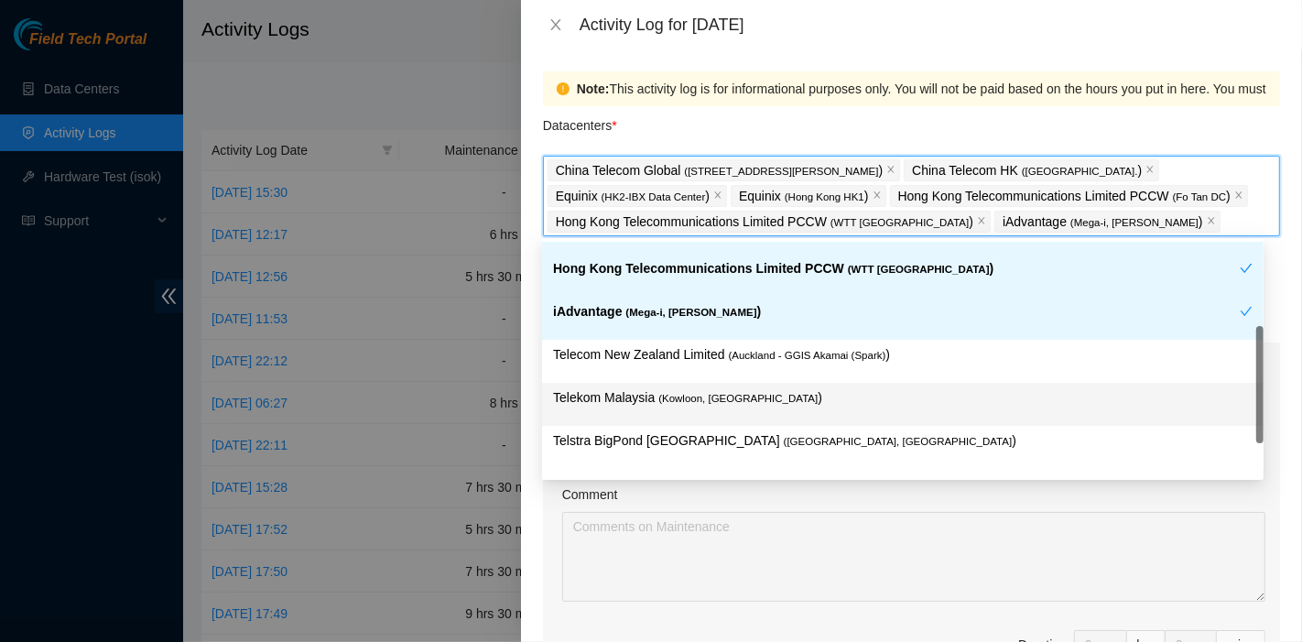
click at [795, 394] on p "Telekom Malaysia ( [GEOGRAPHIC_DATA], [GEOGRAPHIC_DATA] )" at bounding box center [902, 397] width 699 height 21
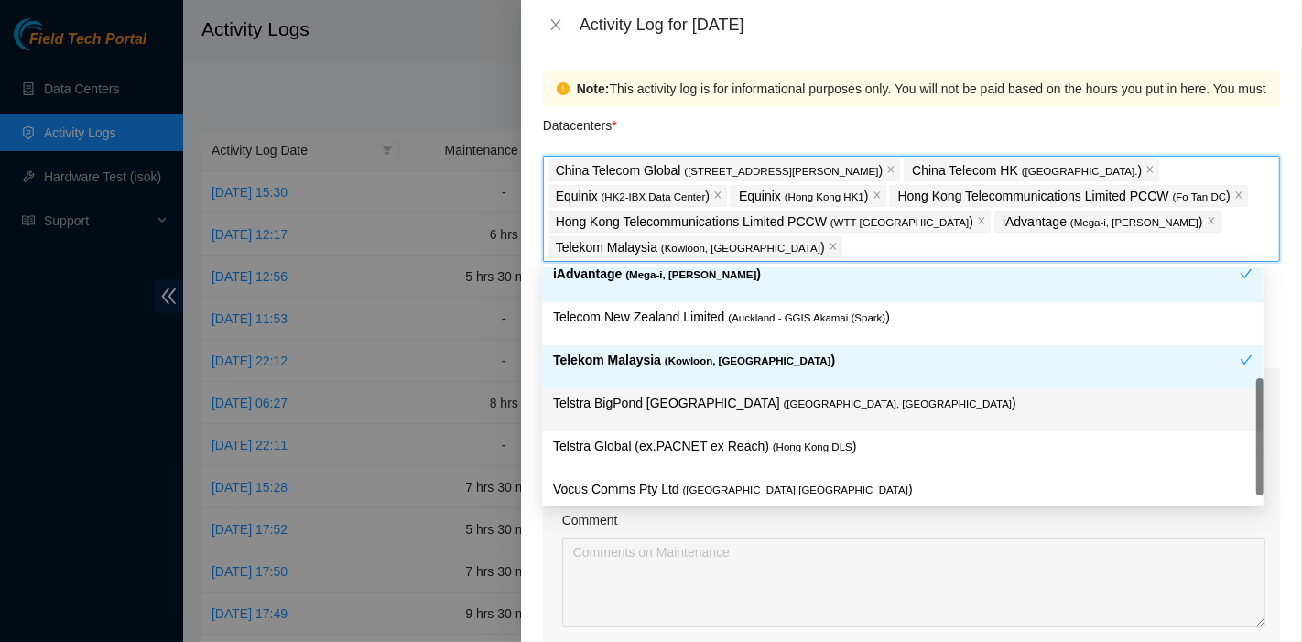
scroll to position [281, 0]
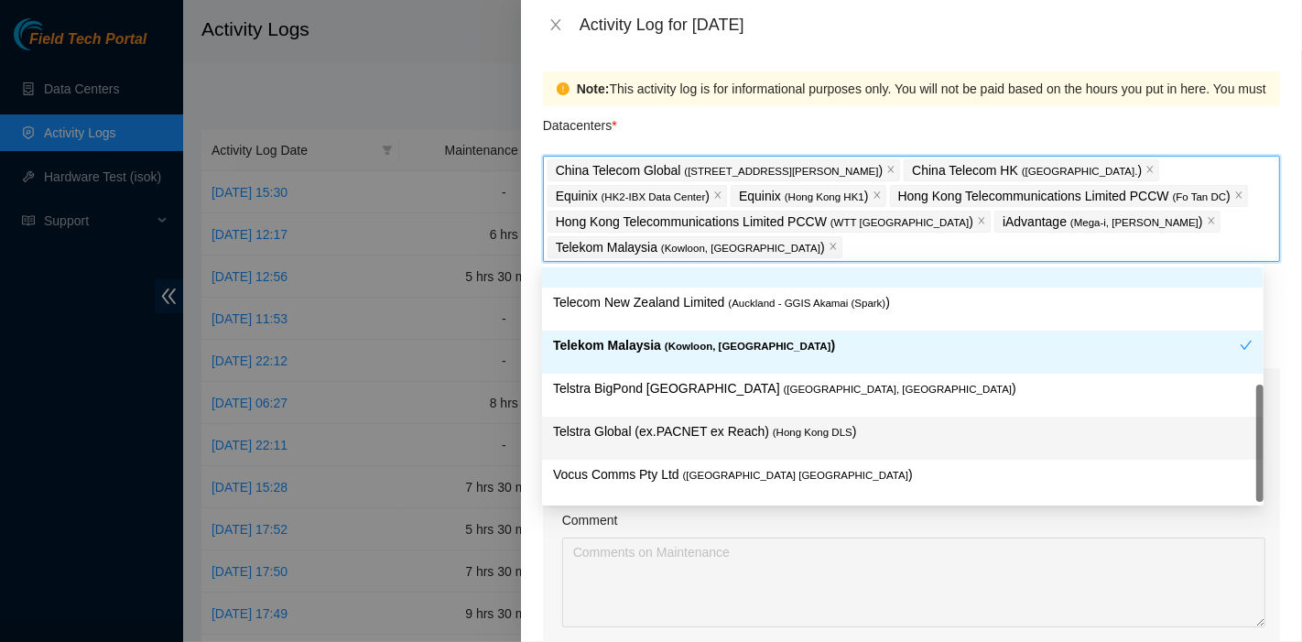
click at [857, 439] on p "Telstra Global (ex.PACNET ex Reach) ( [GEOGRAPHIC_DATA] DLS )" at bounding box center [902, 431] width 699 height 21
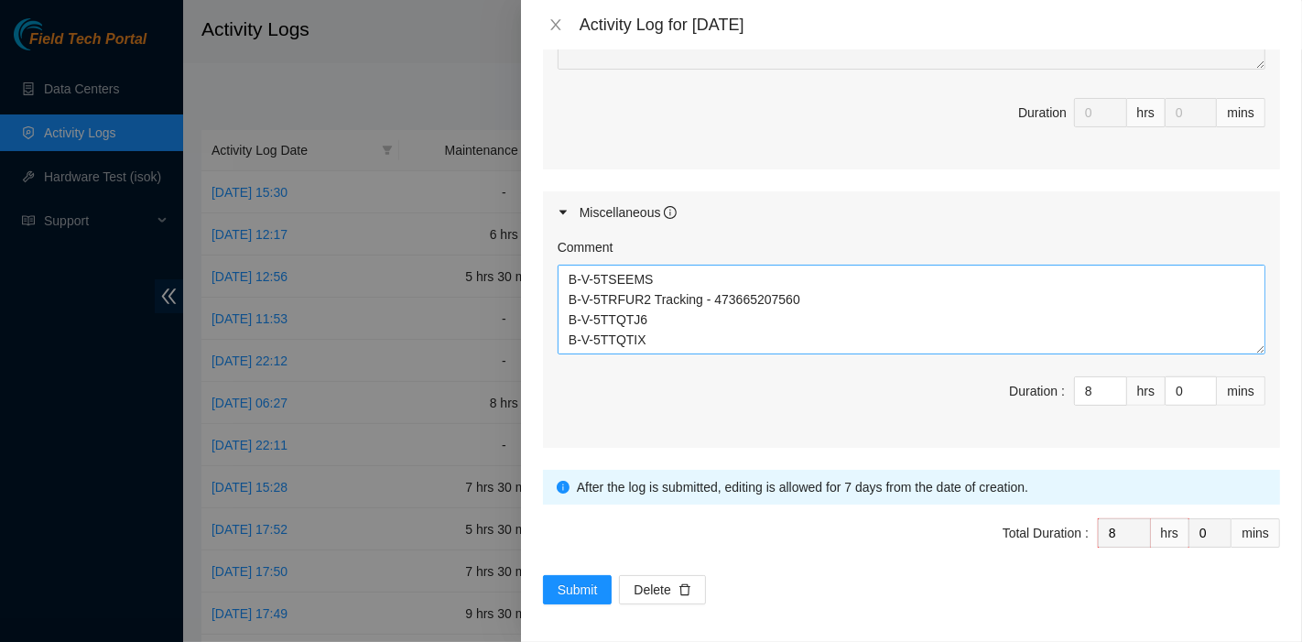
scroll to position [0, 0]
paste textarea "Comment Comment Comment ……………………………………………………. Arranging and coordinating statio…"
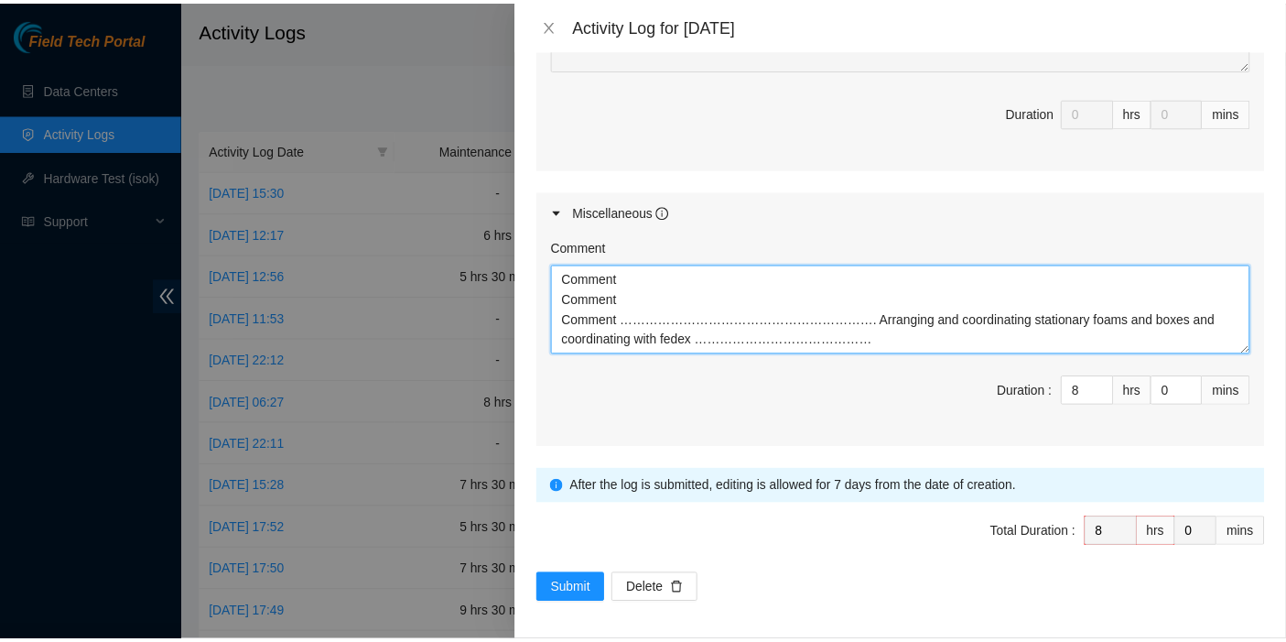
scroll to position [35, 0]
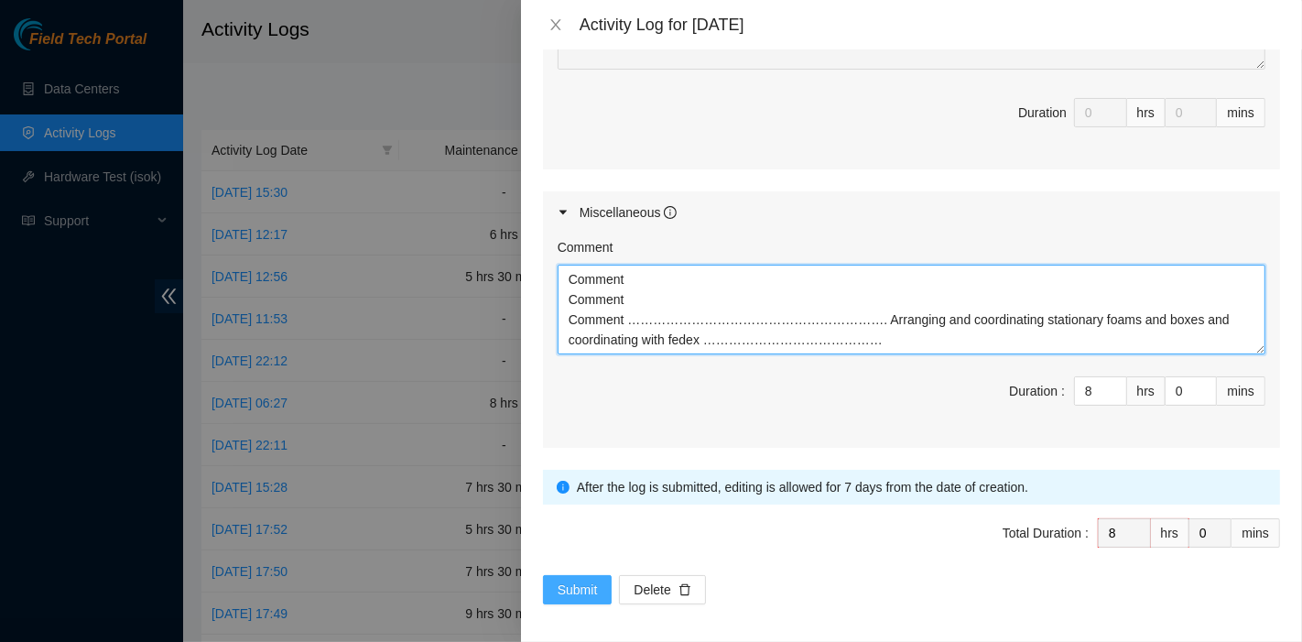
type textarea "Comment Comment Comment ……………………………………………………. Arranging and coordinating statio…"
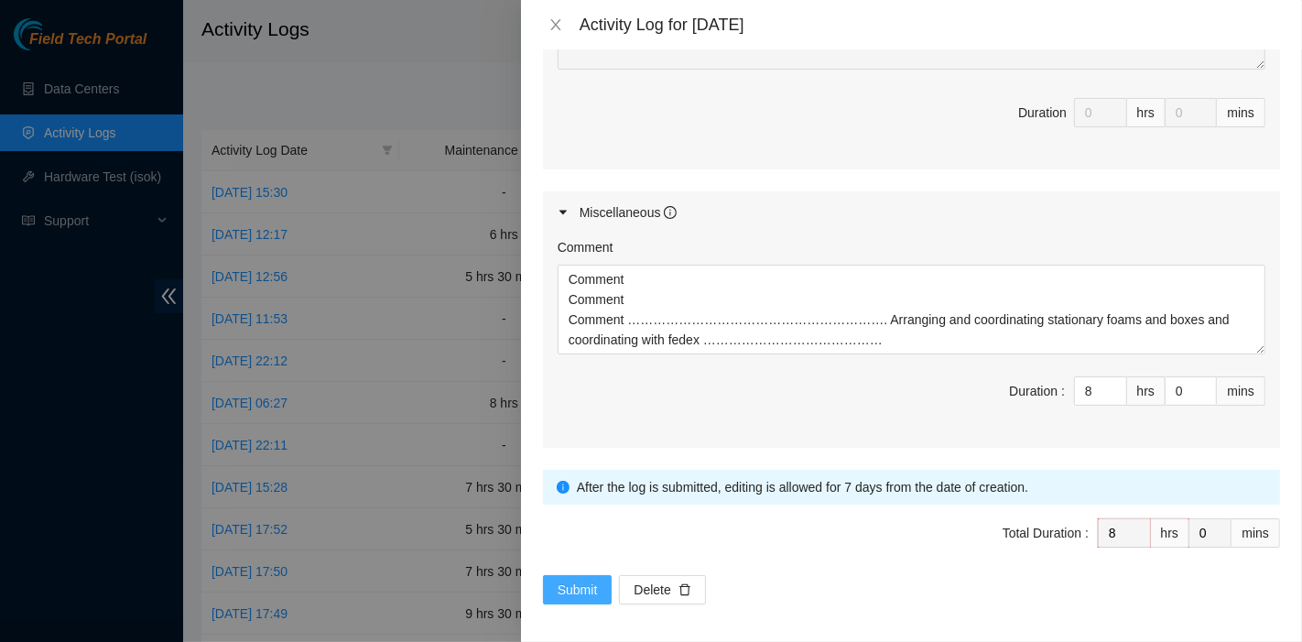
click at [589, 580] on span "Submit" at bounding box center [578, 590] width 40 height 20
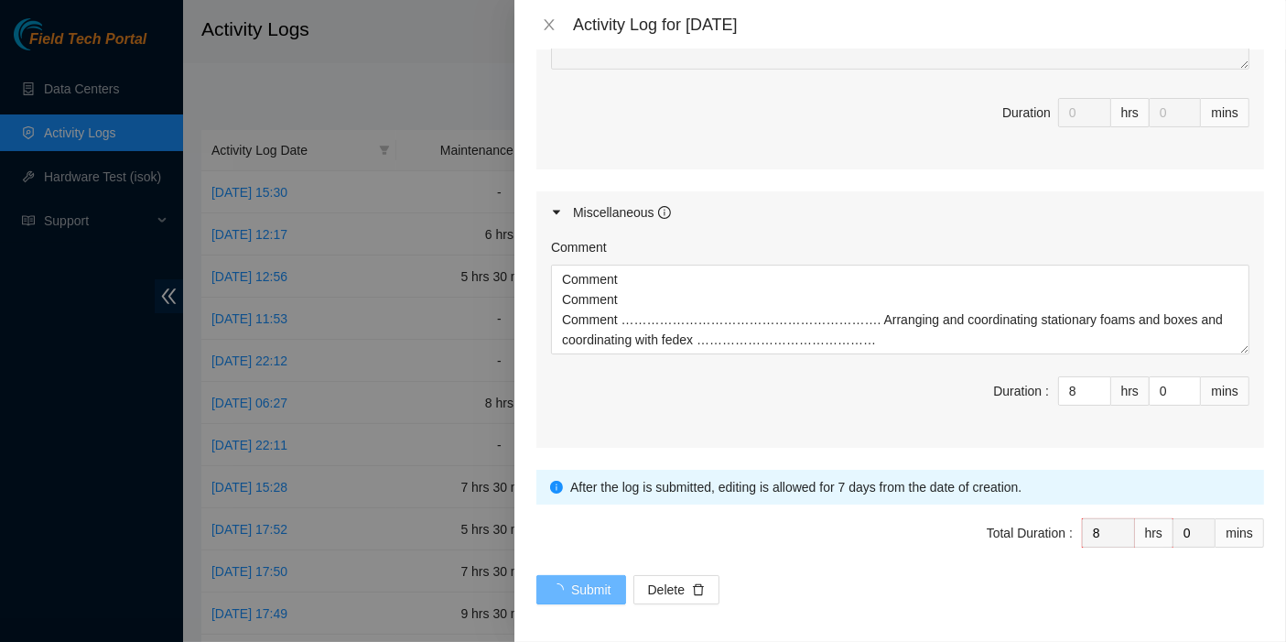
scroll to position [0, 0]
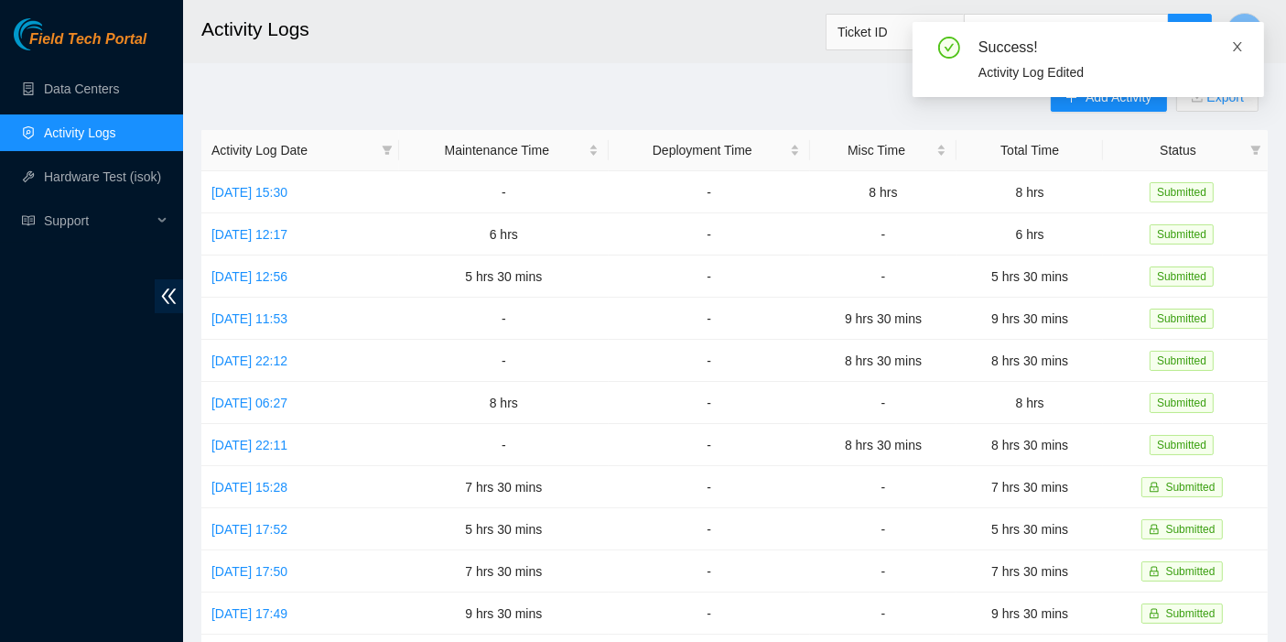
click at [1237, 49] on icon "close" at bounding box center [1237, 46] width 13 height 13
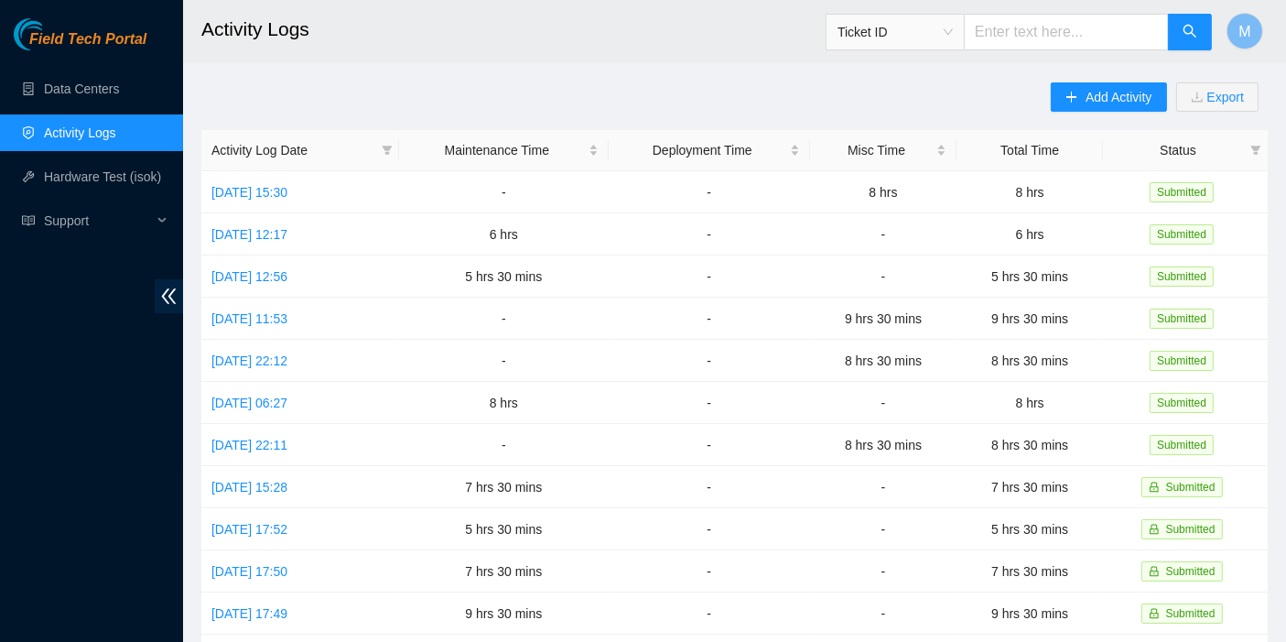
click at [1268, 21] on header "Activity Logs Ticket ID M" at bounding box center [826, 31] width 1286 height 63
click at [1244, 16] on button "M" at bounding box center [1245, 31] width 37 height 37
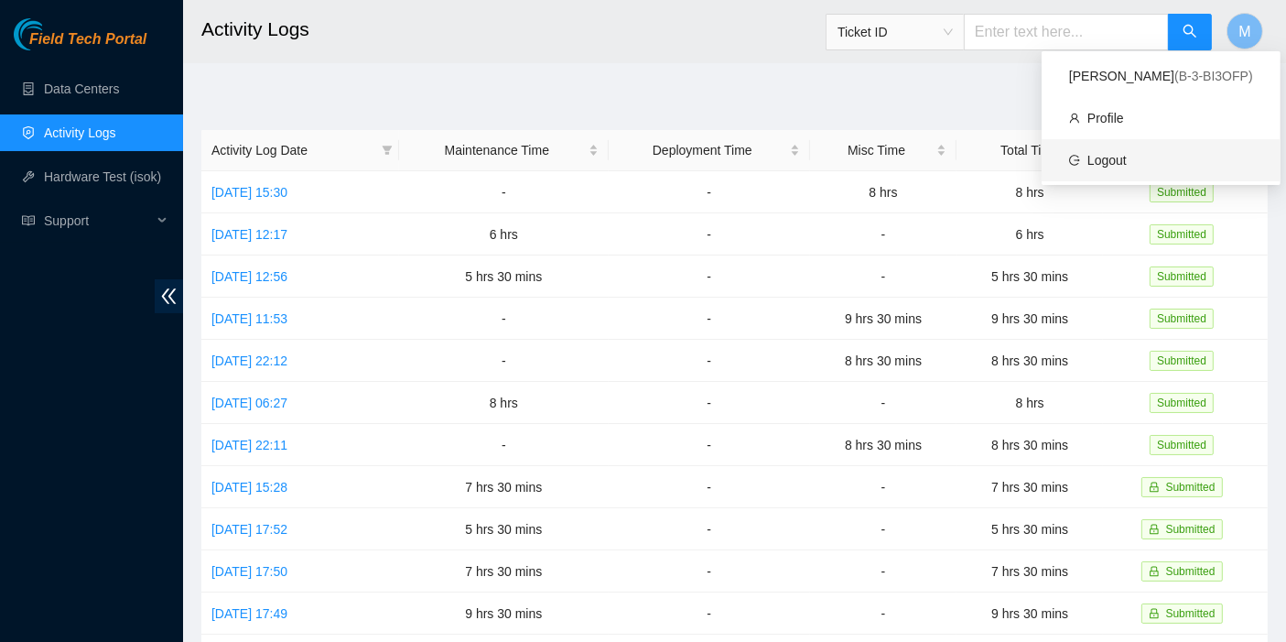
click at [1127, 153] on link "Logout" at bounding box center [1107, 160] width 39 height 15
